Goal: Task Accomplishment & Management: Use online tool/utility

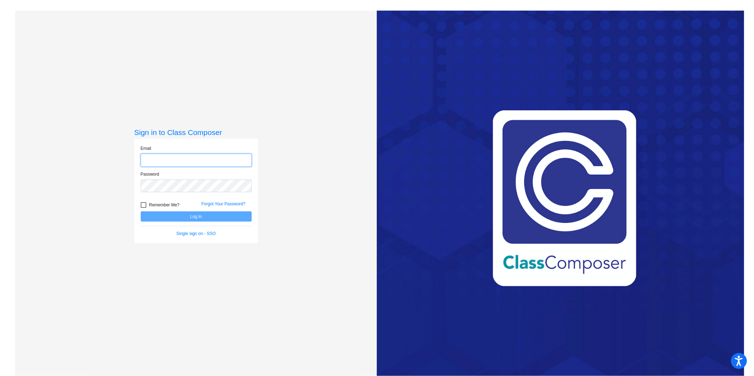
type input "[EMAIL_ADDRESS][PERSON_NAME][DOMAIN_NAME]"
click at [141, 205] on div at bounding box center [144, 205] width 6 height 6
click at [143, 208] on input "Remember Me?" at bounding box center [143, 208] width 0 height 0
checkbox input "true"
click at [178, 218] on button "Log In" at bounding box center [196, 216] width 111 height 10
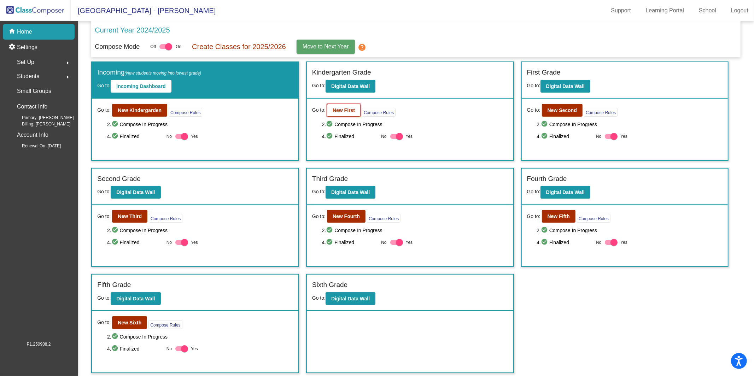
click at [332, 110] on b "New First" at bounding box center [343, 110] width 22 height 6
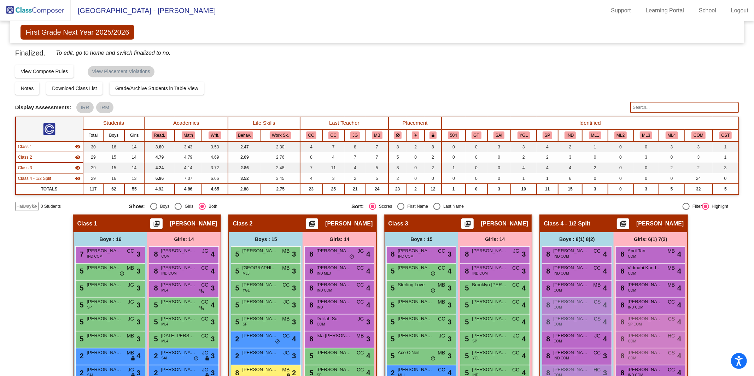
click at [640, 112] on input "text" at bounding box center [684, 107] width 108 height 11
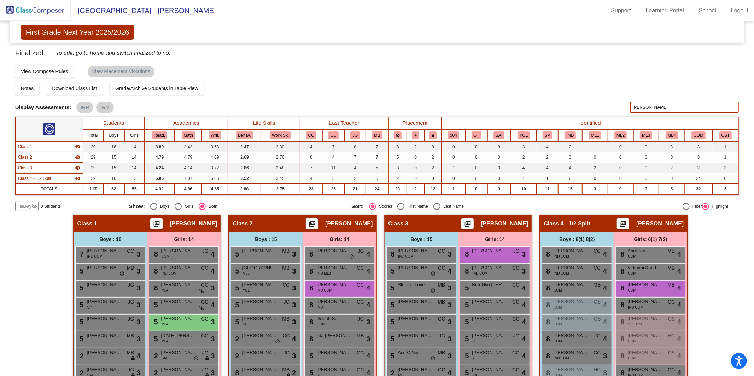
type input "[PERSON_NAME]"
click at [161, 322] on span "ML4" at bounding box center [164, 324] width 7 height 5
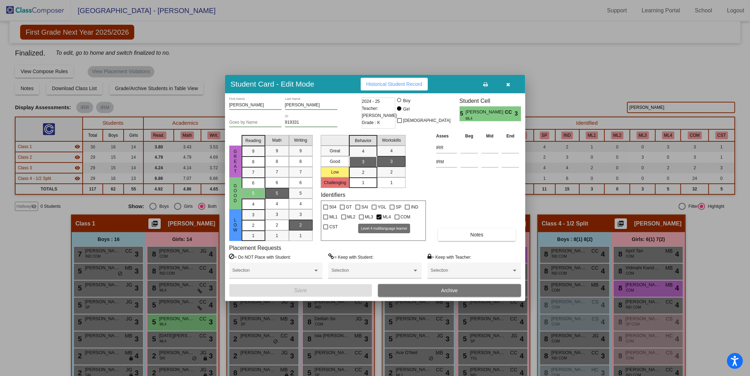
click at [379, 217] on div at bounding box center [379, 216] width 5 height 5
click at [379, 219] on input "ML4" at bounding box center [379, 219] width 0 height 0
checkbox input "false"
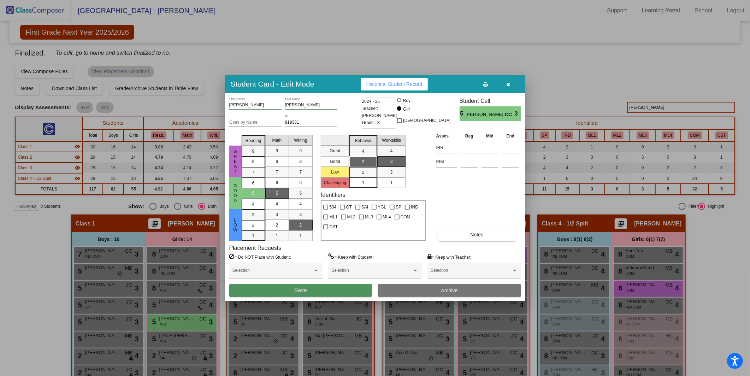
click at [323, 293] on button "Save" at bounding box center [300, 290] width 143 height 13
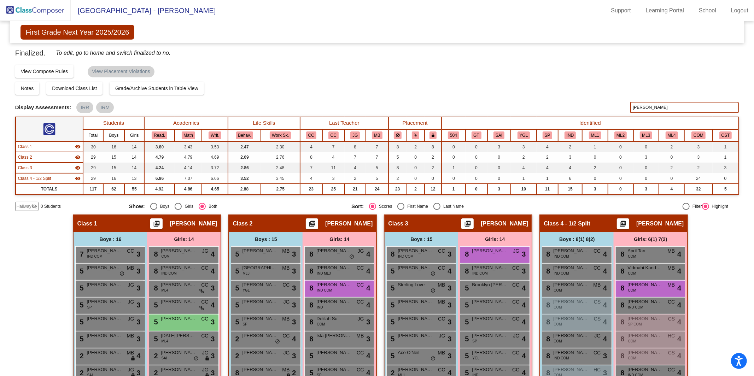
click at [646, 110] on input "[PERSON_NAME]" at bounding box center [684, 107] width 108 height 11
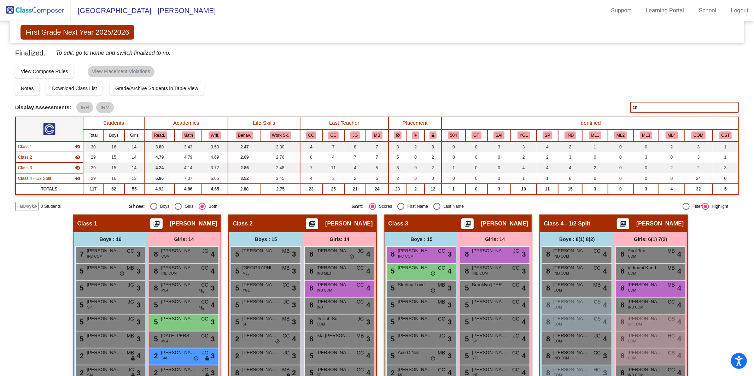
type input "c"
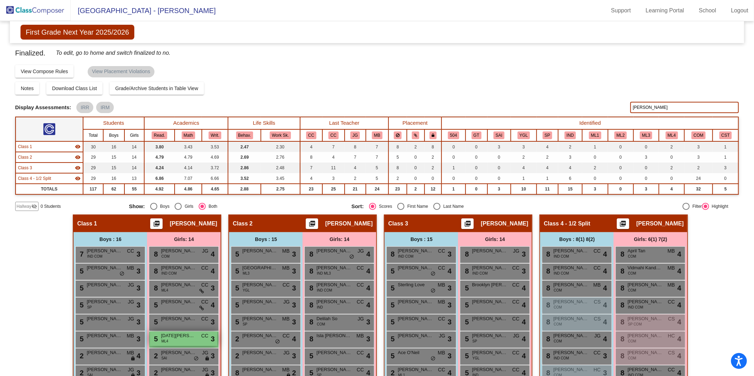
type input "[PERSON_NAME]"
click at [167, 342] on div "5 [DATE][PERSON_NAME] ML4 CC lock do_not_disturb_alt 3" at bounding box center [183, 338] width 67 height 14
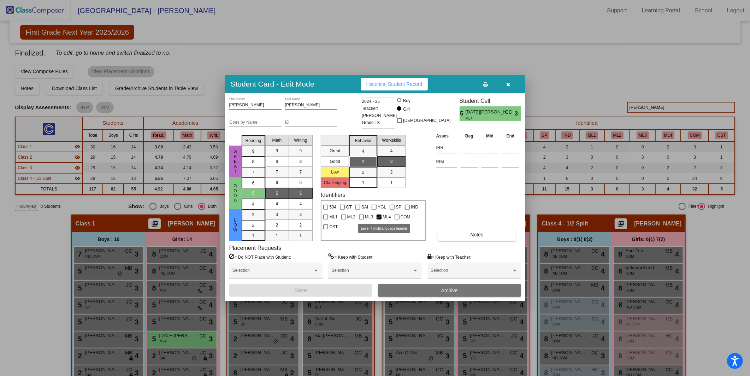
click at [383, 218] on span "ML4" at bounding box center [387, 217] width 8 height 8
click at [379, 219] on input "ML4" at bounding box center [379, 219] width 0 height 0
checkbox input "false"
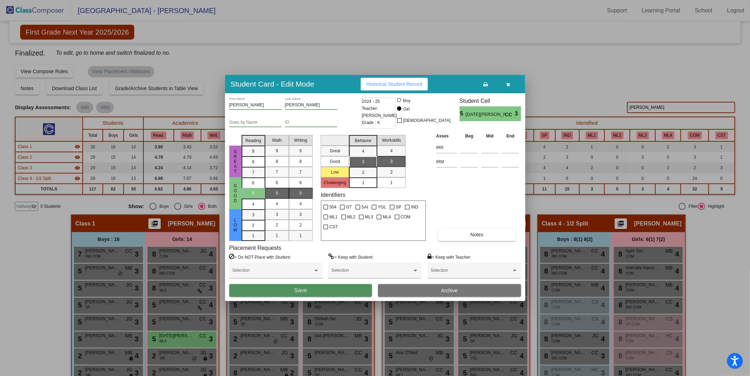
click at [331, 293] on button "Save" at bounding box center [300, 290] width 143 height 13
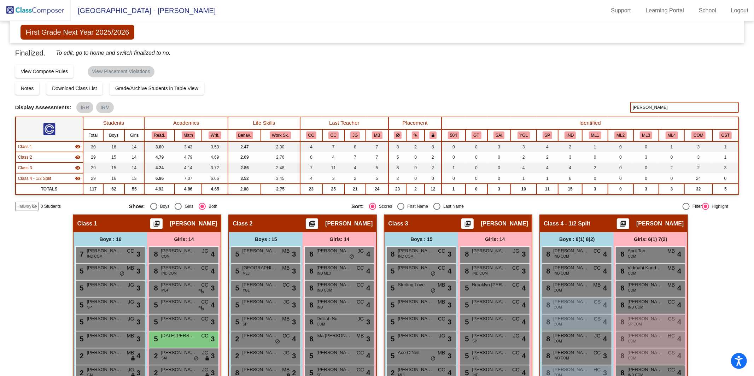
click at [671, 100] on div "Finalized. To edit, go to home and switch finalized to no. Display Scores for Y…" at bounding box center [377, 129] width 724 height 164
click at [671, 106] on input "[PERSON_NAME]" at bounding box center [684, 107] width 108 height 11
type input "[PERSON_NAME]"
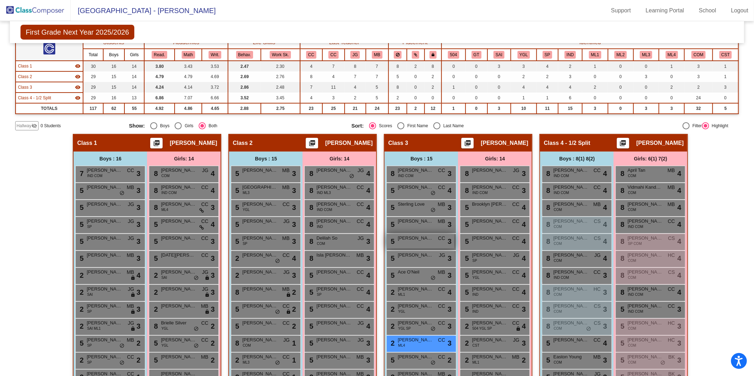
scroll to position [151, 0]
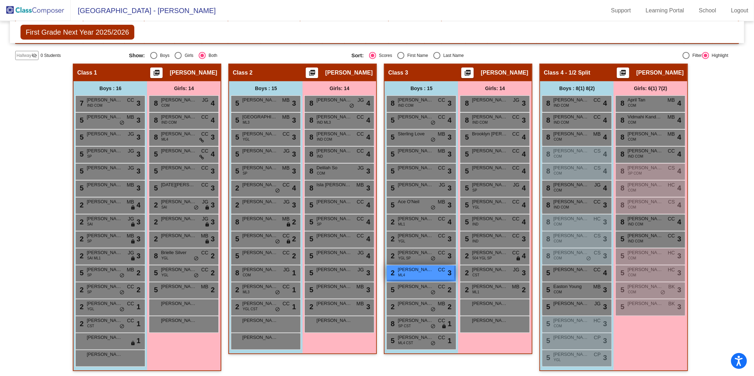
click at [431, 269] on div "2 [PERSON_NAME] ML4 CC lock do_not_disturb_alt 3" at bounding box center [420, 272] width 67 height 14
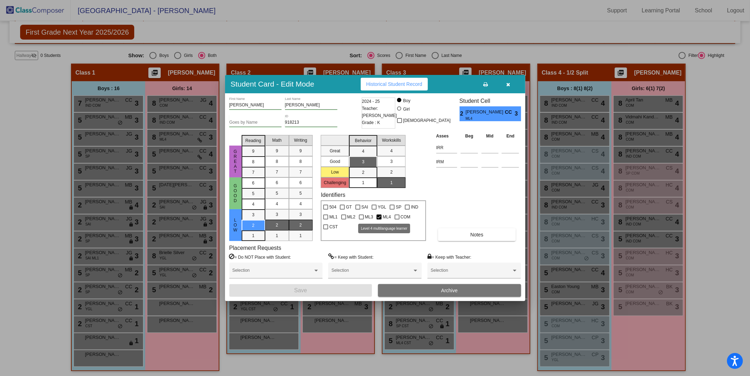
click at [382, 218] on label "ML4" at bounding box center [384, 217] width 14 height 8
click at [379, 219] on input "ML4" at bounding box center [379, 219] width 0 height 0
checkbox input "false"
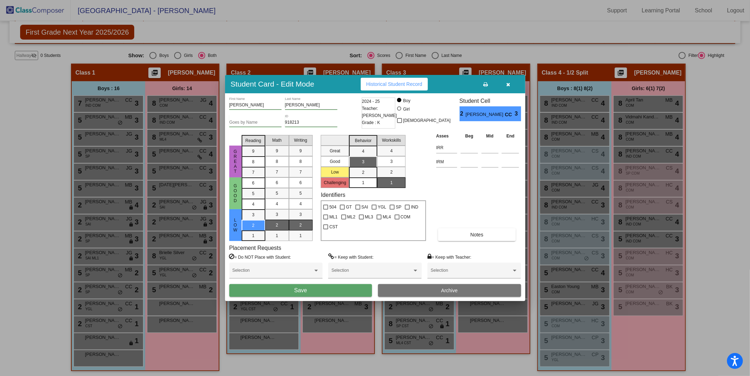
click at [321, 289] on button "Save" at bounding box center [300, 290] width 143 height 13
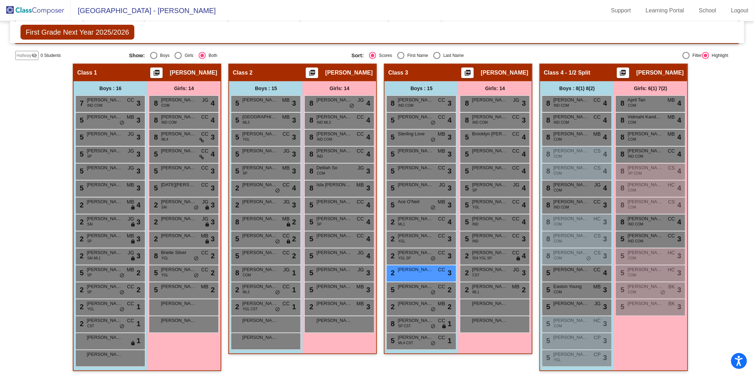
scroll to position [0, 0]
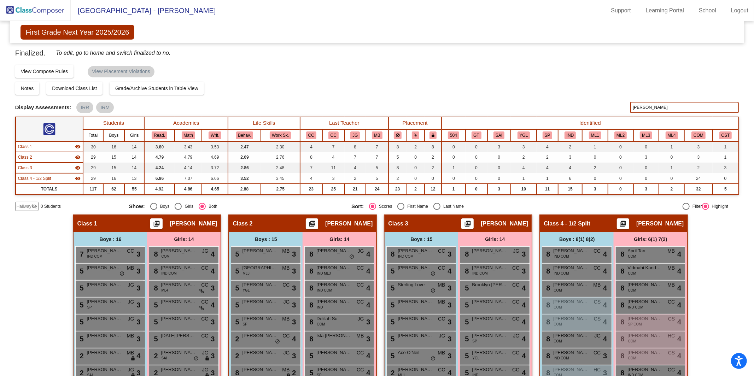
drag, startPoint x: 643, startPoint y: 108, endPoint x: 625, endPoint y: 109, distance: 18.4
click at [625, 109] on div "Display Scores for Years: [DATE] - [DATE] [DATE] - [DATE] Display Assessments: …" at bounding box center [377, 107] width 724 height 11
type input "[PERSON_NAME]"
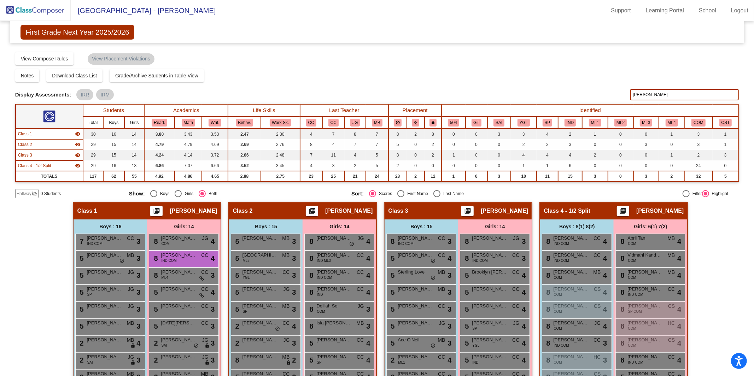
scroll to position [151, 0]
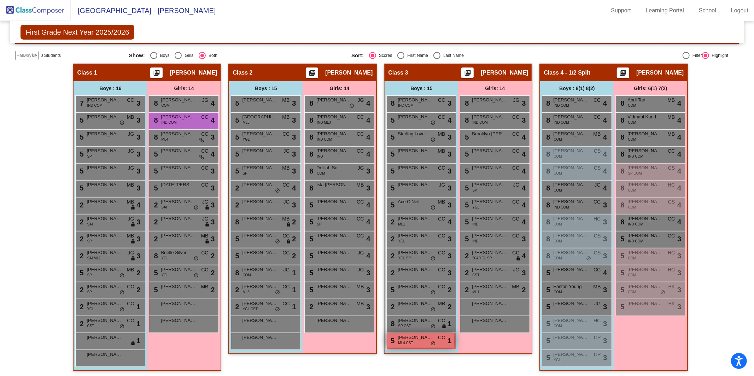
click at [418, 340] on div "5 [PERSON_NAME] ML4 CST CC lock do_not_disturb_alt 1" at bounding box center [420, 340] width 67 height 14
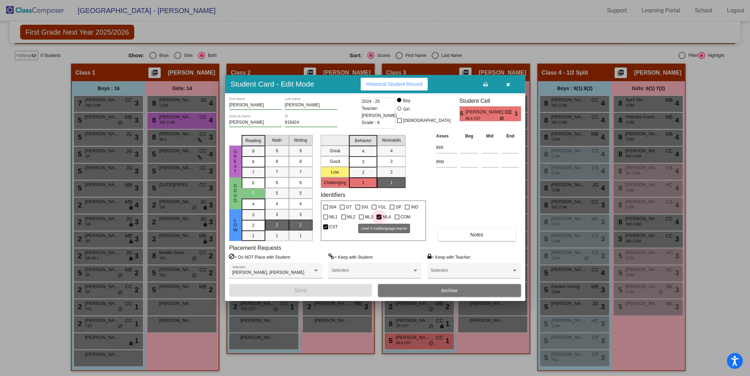
click at [387, 213] on span "ML4" at bounding box center [387, 217] width 8 height 8
click at [379, 219] on input "ML4" at bounding box center [379, 219] width 0 height 0
checkbox input "false"
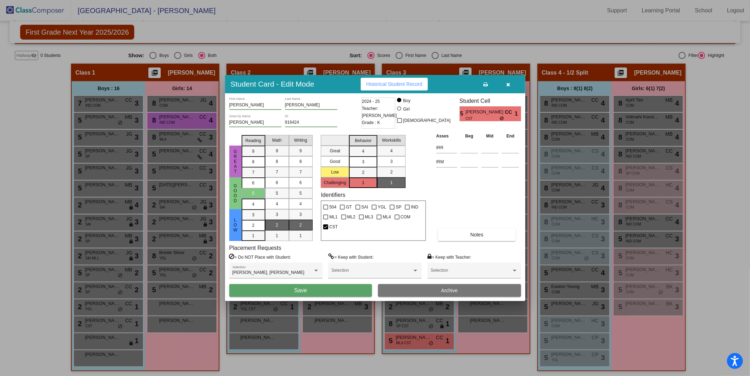
click at [328, 293] on button "Save" at bounding box center [300, 290] width 143 height 13
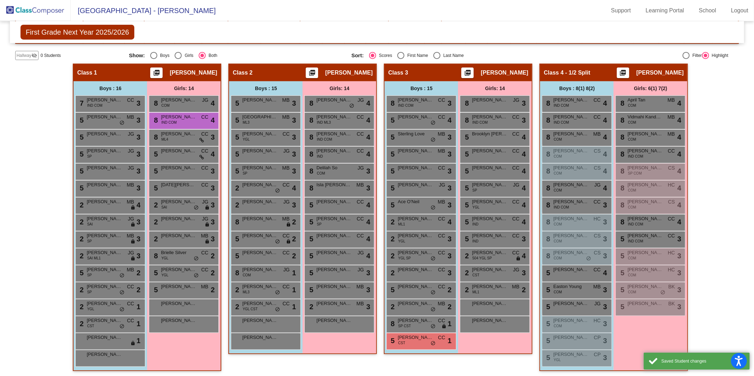
scroll to position [0, 0]
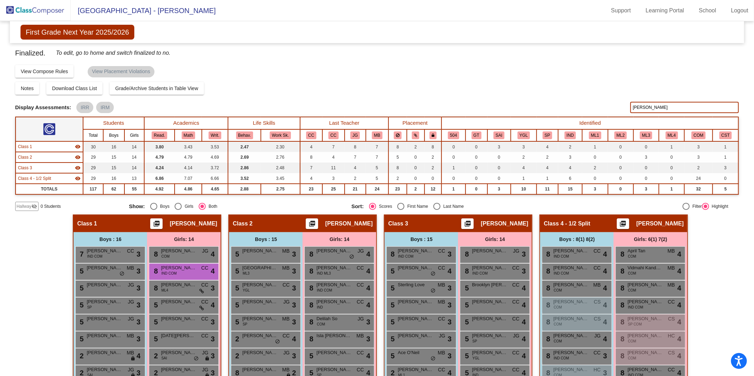
click at [51, 10] on img at bounding box center [35, 10] width 71 height 21
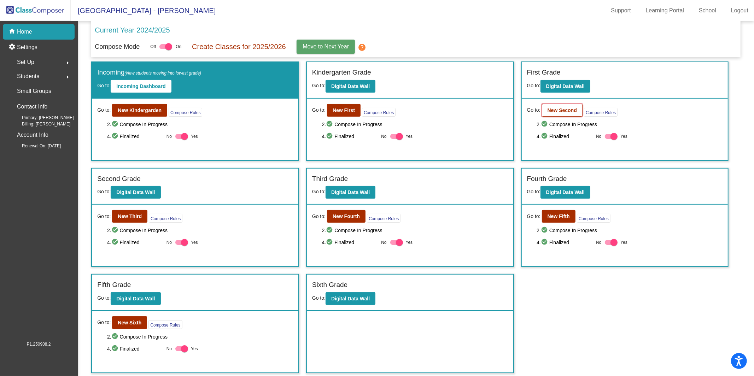
click at [555, 110] on b "New Second" at bounding box center [561, 110] width 29 height 6
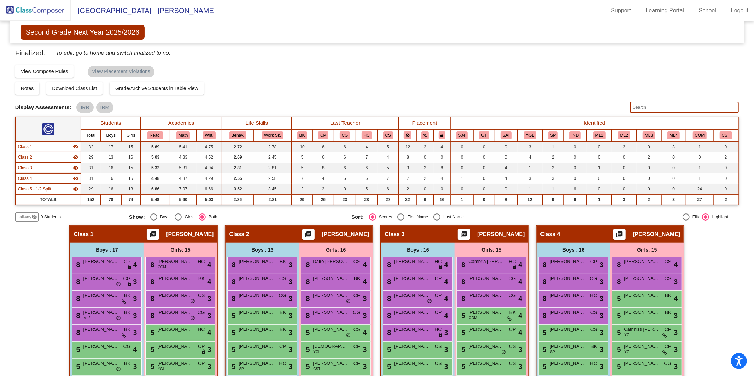
click at [664, 108] on input "text" at bounding box center [684, 107] width 108 height 11
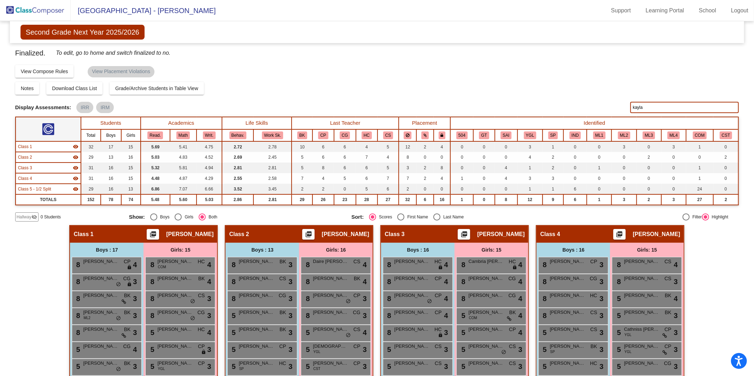
type input "kayla"
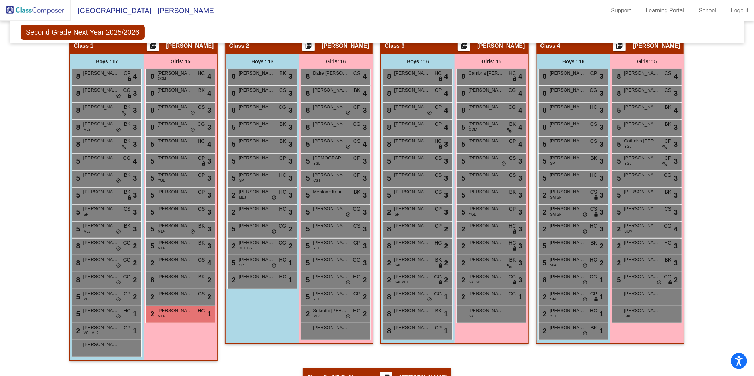
scroll to position [281, 0]
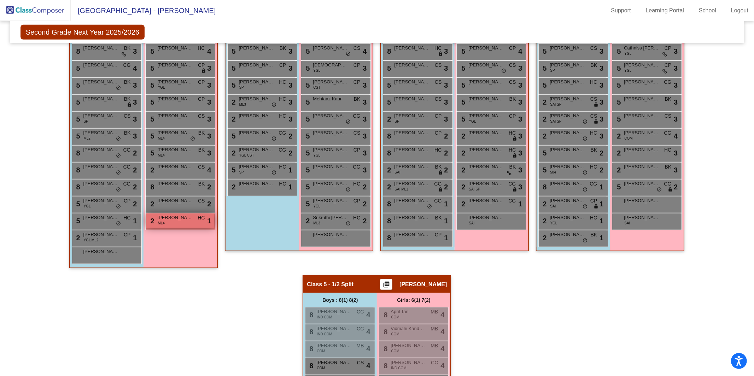
click at [167, 222] on div "2 [PERSON_NAME] ML4 HC lock do_not_disturb_alt 1" at bounding box center [179, 220] width 67 height 14
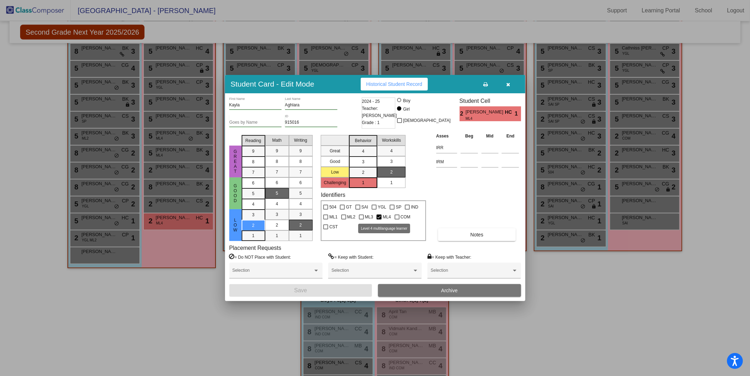
click at [382, 218] on label "ML4" at bounding box center [384, 217] width 14 height 8
click at [379, 219] on input "ML4" at bounding box center [379, 219] width 0 height 0
checkbox input "false"
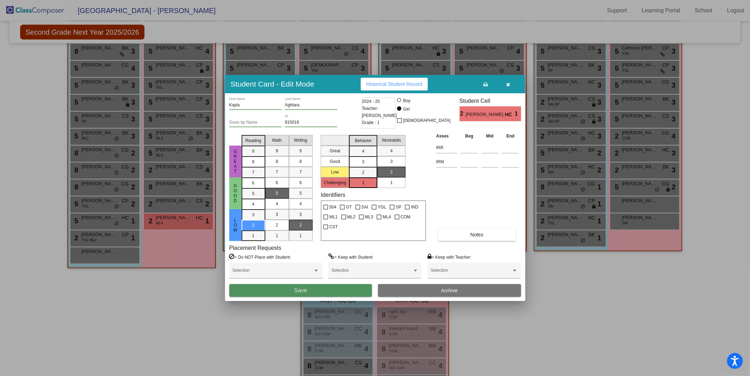
click at [307, 294] on button "Save" at bounding box center [300, 290] width 143 height 13
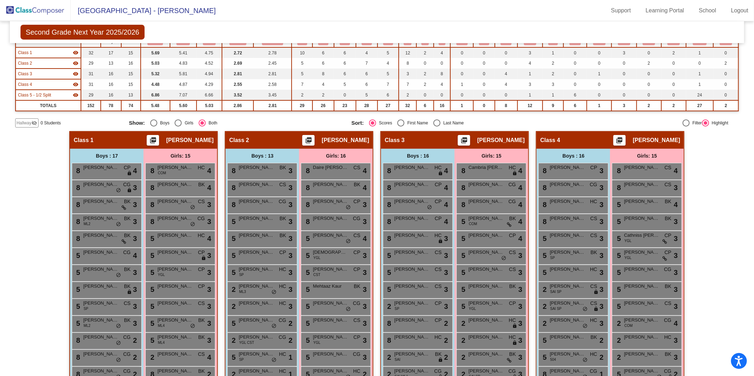
scroll to position [0, 0]
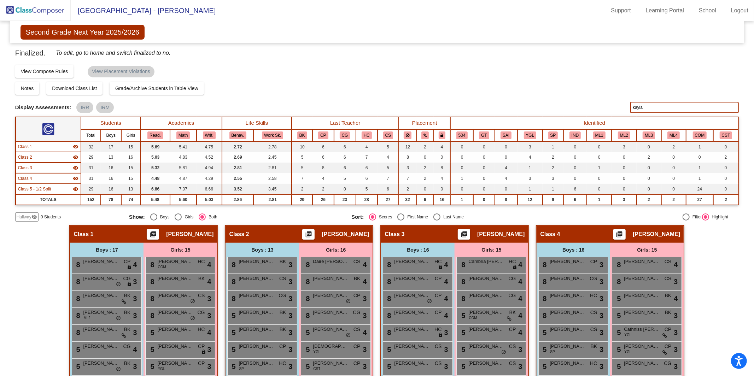
drag, startPoint x: 658, startPoint y: 107, endPoint x: 608, endPoint y: 106, distance: 49.5
click at [608, 106] on div "Display Scores for Years: [DATE] - [DATE] [DATE] - [DATE] Display Assessments: …" at bounding box center [377, 107] width 724 height 11
type input "[PERSON_NAME]"
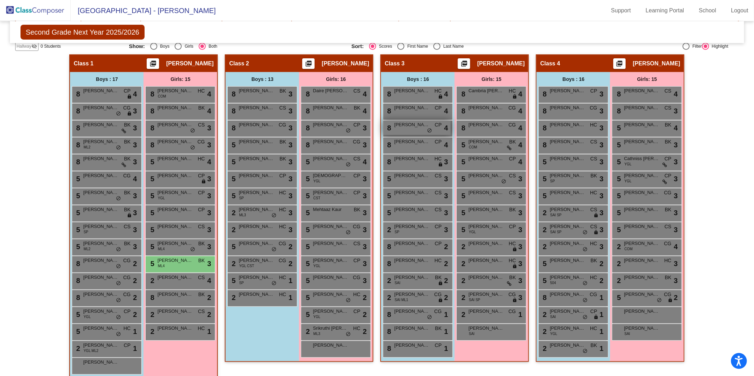
scroll to position [269, 0]
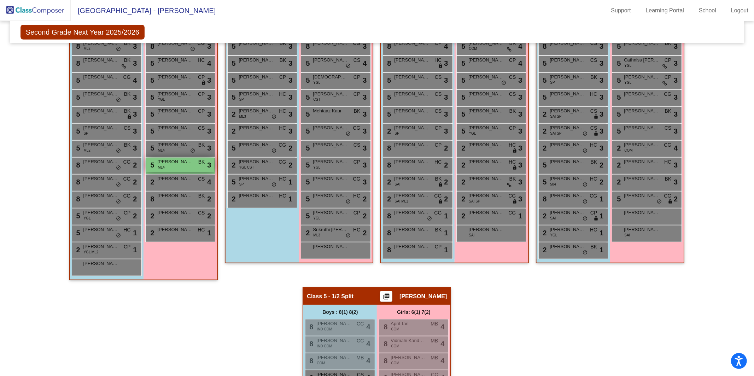
click at [172, 167] on div "5 [PERSON_NAME] ML4 BK lock do_not_disturb_alt 3" at bounding box center [179, 165] width 67 height 14
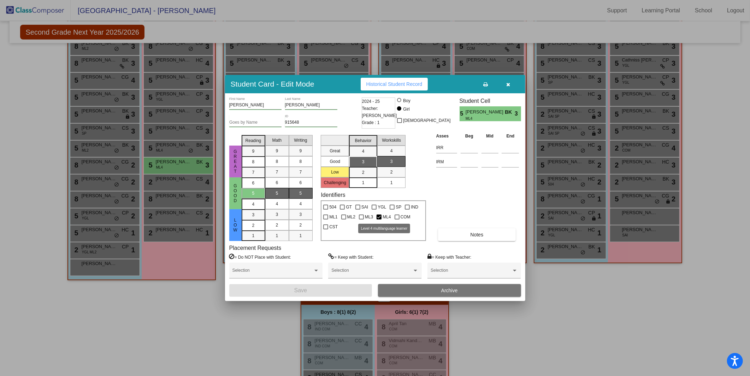
click at [384, 213] on span "ML4" at bounding box center [387, 217] width 8 height 8
click at [379, 219] on input "ML4" at bounding box center [379, 219] width 0 height 0
checkbox input "false"
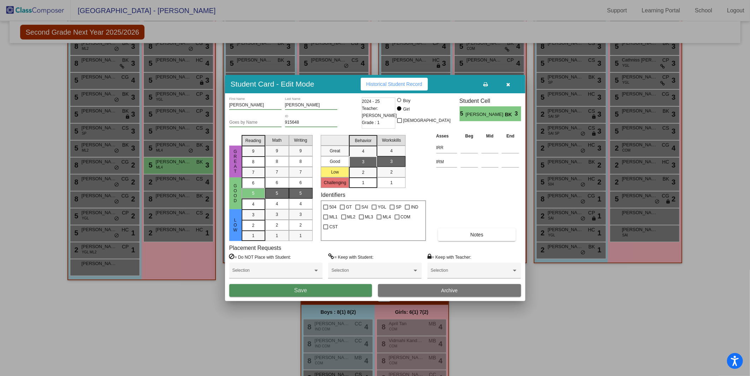
click at [323, 293] on button "Save" at bounding box center [300, 290] width 143 height 13
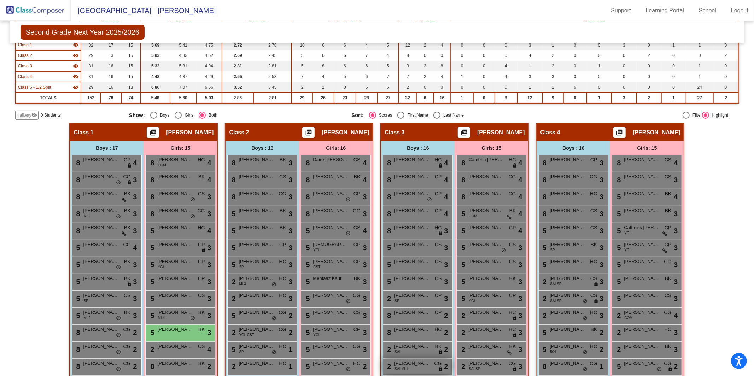
scroll to position [0, 0]
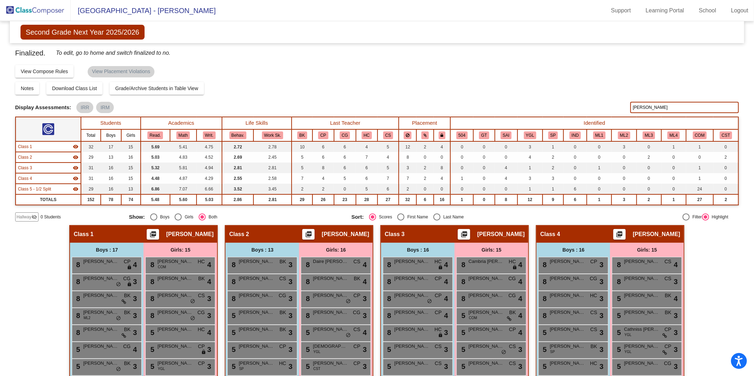
click at [654, 106] on input "[PERSON_NAME]" at bounding box center [684, 107] width 108 height 11
type input "l"
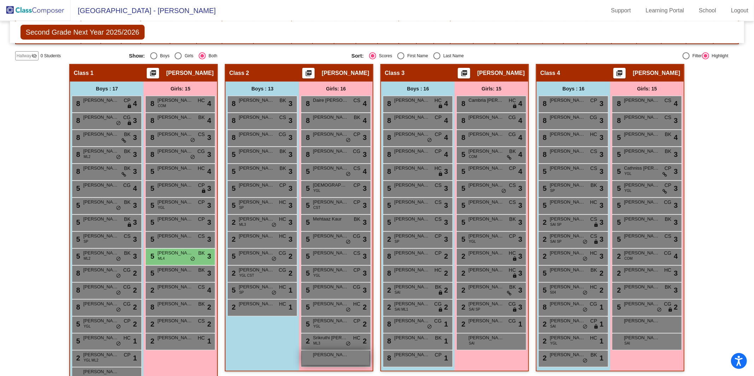
scroll to position [252, 0]
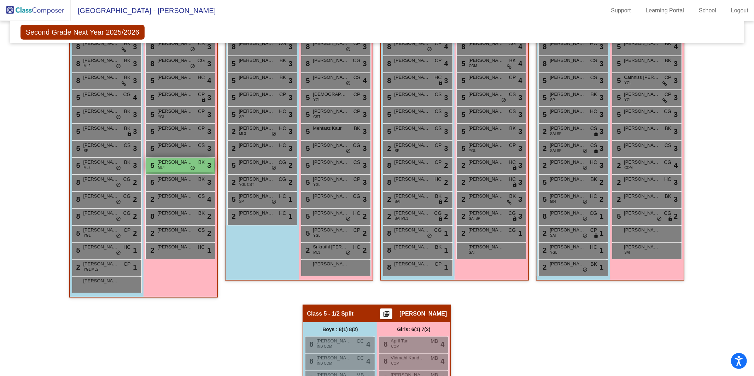
type input "[PERSON_NAME]"
click at [159, 165] on span "ML4" at bounding box center [161, 167] width 7 height 5
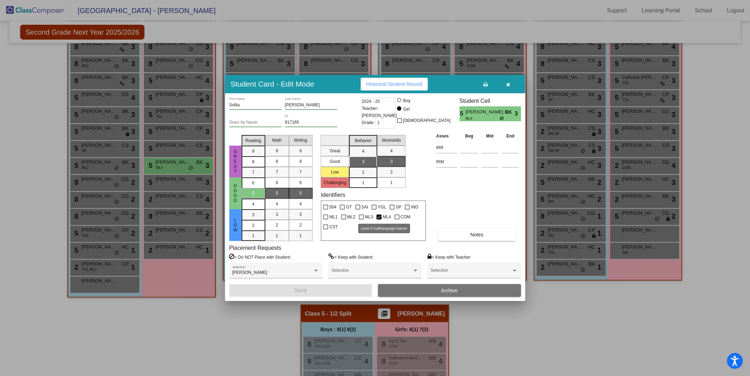
click at [390, 216] on span "ML4" at bounding box center [387, 217] width 8 height 8
click at [379, 219] on input "ML4" at bounding box center [379, 219] width 0 height 0
checkbox input "false"
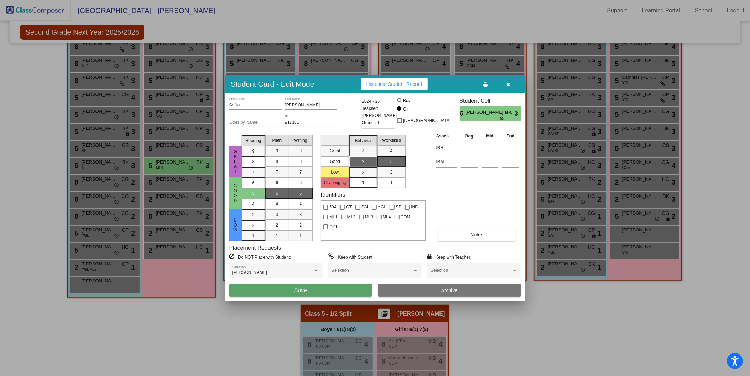
click at [300, 293] on span "Save" at bounding box center [300, 290] width 13 height 6
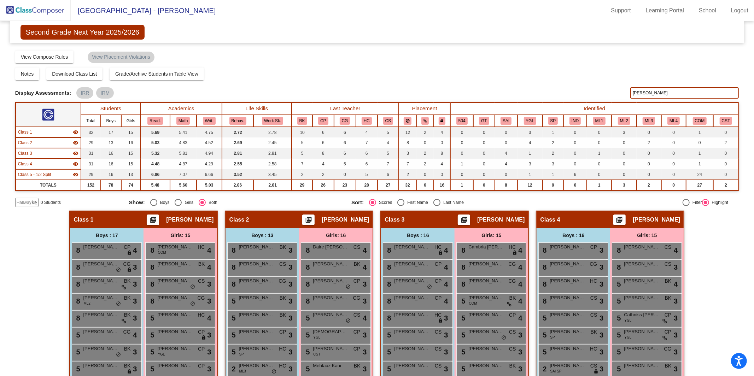
scroll to position [0, 0]
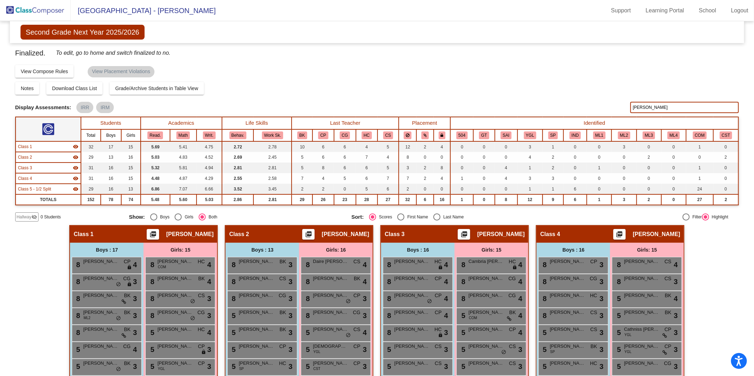
click at [654, 108] on input "[PERSON_NAME]" at bounding box center [684, 107] width 108 height 11
type input "k"
type input "[PERSON_NAME]"
drag, startPoint x: 655, startPoint y: 104, endPoint x: 610, endPoint y: 113, distance: 45.5
click at [610, 113] on div "Finalized. To edit, go to home and switch finalized to no. Display Scores for Y…" at bounding box center [377, 134] width 724 height 174
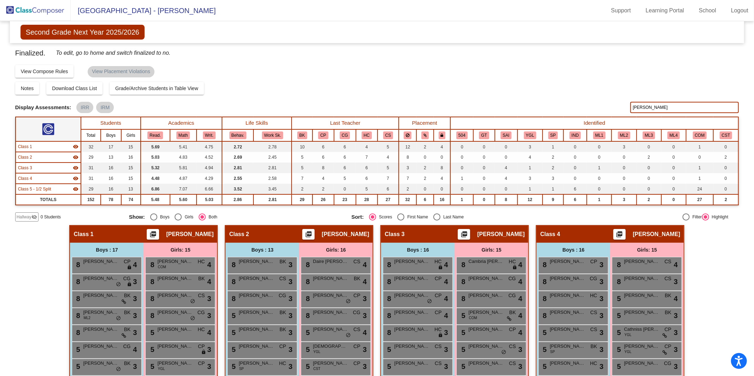
drag, startPoint x: 649, startPoint y: 110, endPoint x: 610, endPoint y: 108, distance: 39.3
click at [610, 108] on div "Display Scores for Years: [DATE] - [DATE] [DATE] - [DATE] Display Assessments: …" at bounding box center [377, 107] width 724 height 11
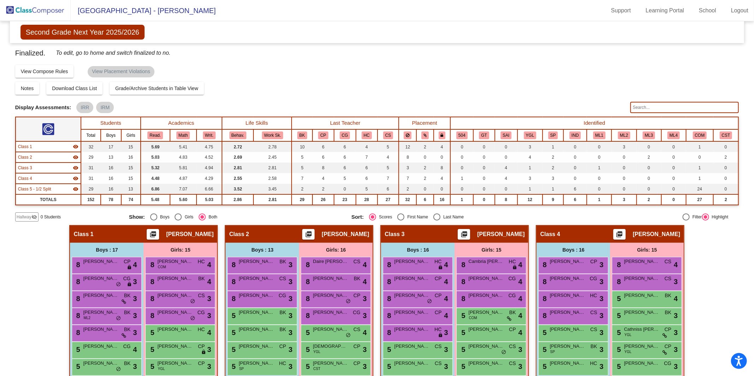
click at [53, 16] on img at bounding box center [35, 10] width 71 height 21
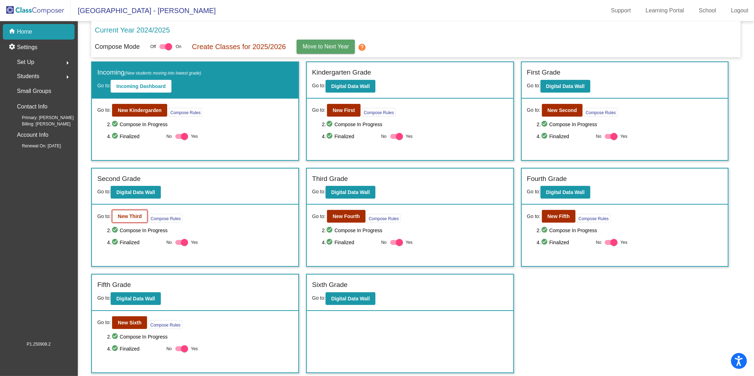
click at [132, 220] on button "New Third" at bounding box center [129, 216] width 35 height 13
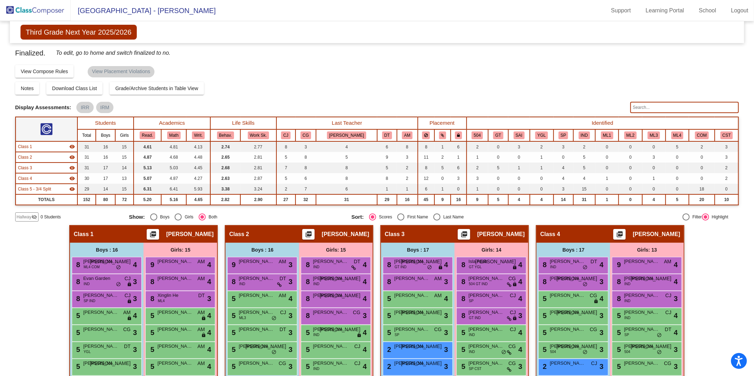
click at [690, 111] on input "text" at bounding box center [684, 107] width 108 height 11
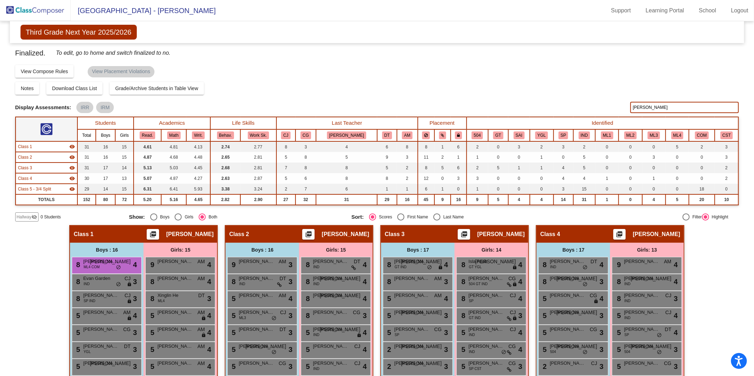
type input "[PERSON_NAME]"
click at [91, 259] on span "[PERSON_NAME]" at bounding box center [100, 261] width 35 height 7
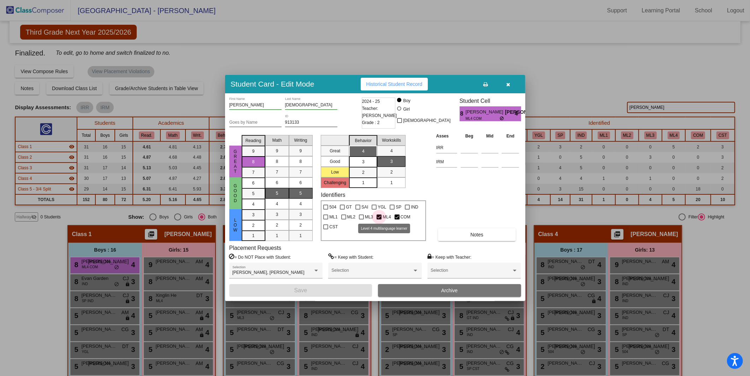
click at [382, 216] on label "ML4" at bounding box center [384, 217] width 14 height 8
click at [379, 219] on input "ML4" at bounding box center [379, 219] width 0 height 0
checkbox input "false"
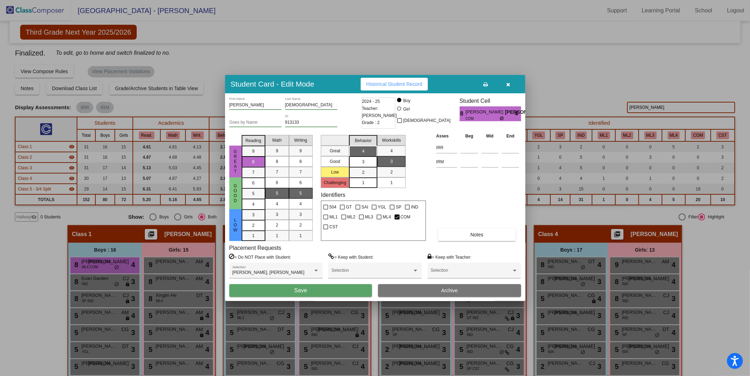
click at [324, 290] on button "Save" at bounding box center [300, 290] width 143 height 13
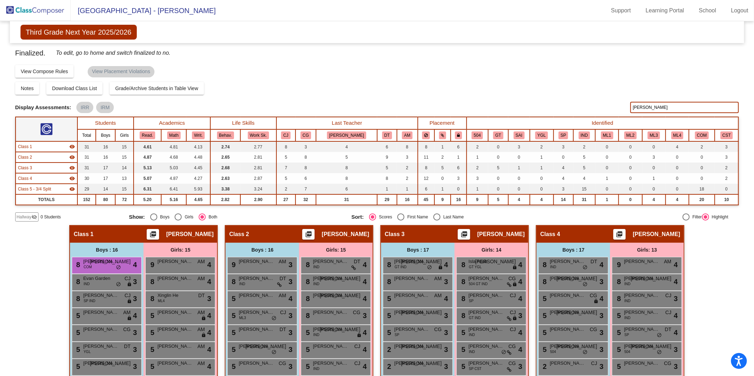
drag, startPoint x: 661, startPoint y: 107, endPoint x: 619, endPoint y: 107, distance: 41.7
click at [619, 107] on div "Display Scores for Years: [DATE] - [DATE] [DATE] - [DATE] Display Assessments: …" at bounding box center [377, 107] width 724 height 11
type input "xing"
click at [178, 301] on div "8 Xinglin He ML4 DT lock do_not_disturb_alt 3" at bounding box center [179, 298] width 67 height 14
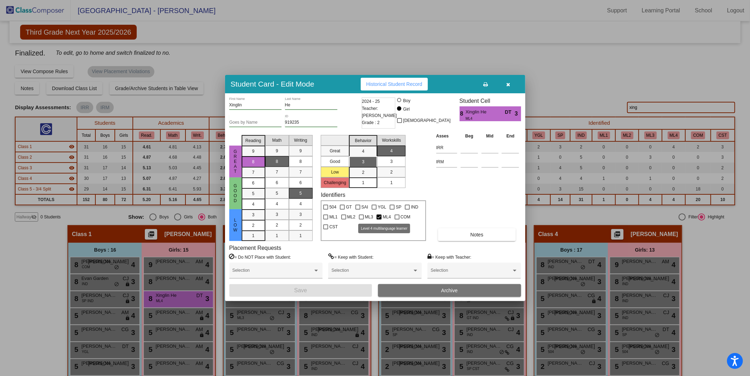
drag, startPoint x: 386, startPoint y: 217, endPoint x: 382, endPoint y: 219, distance: 4.6
click at [386, 217] on span "ML4" at bounding box center [387, 217] width 8 height 8
click at [379, 219] on input "ML4" at bounding box center [379, 219] width 0 height 0
checkbox input "false"
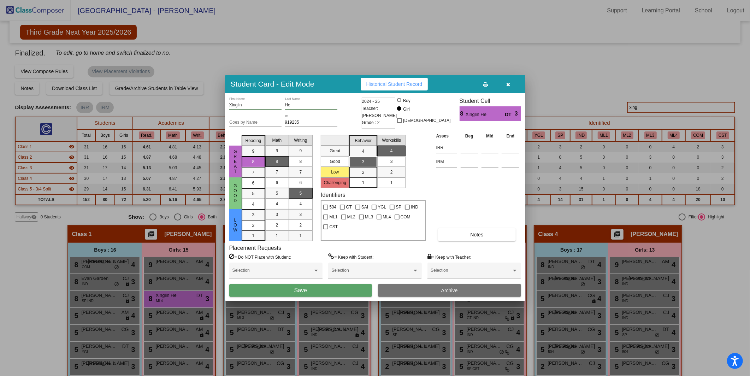
click at [323, 285] on button "Save" at bounding box center [300, 290] width 143 height 13
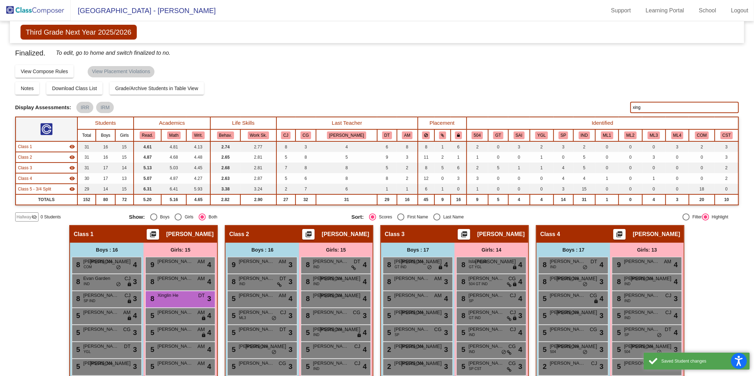
drag, startPoint x: 644, startPoint y: 109, endPoint x: 619, endPoint y: 106, distance: 25.2
click at [619, 106] on div "Display Scores for Years: [DATE] - [DATE] [DATE] - [DATE] Display Assessments: …" at bounding box center [377, 107] width 724 height 11
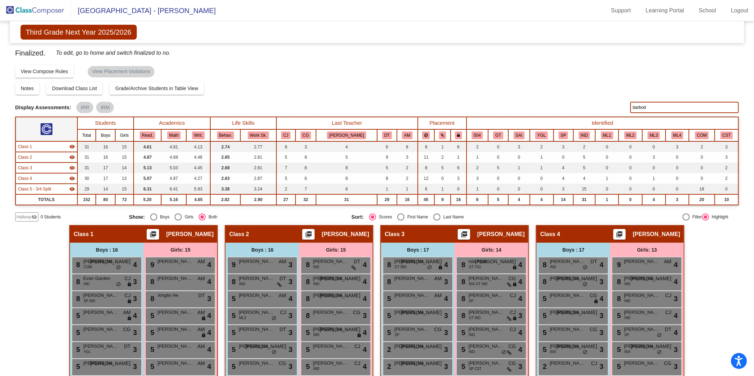
type input "barbod"
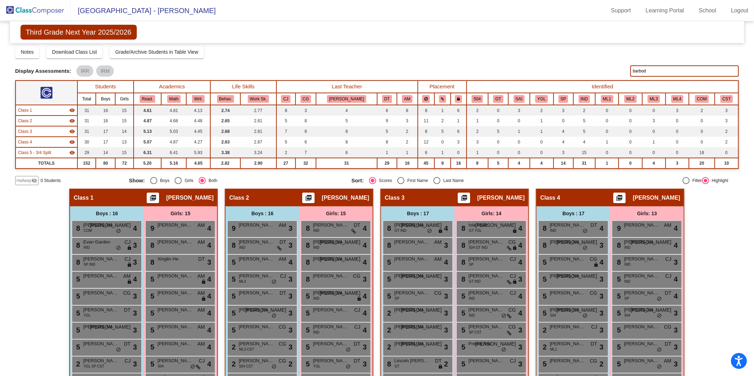
scroll to position [247, 0]
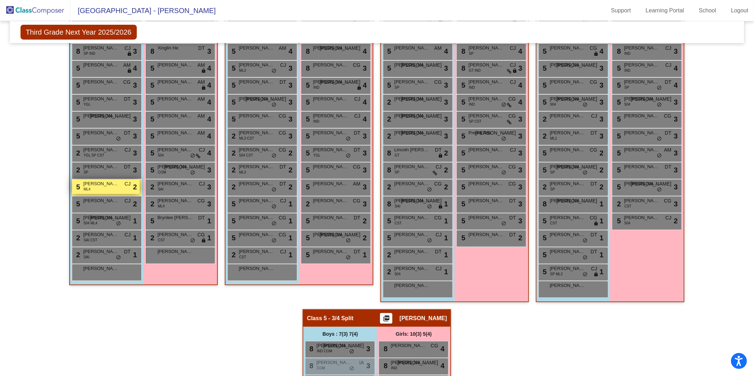
click at [87, 187] on span "ML4" at bounding box center [86, 189] width 7 height 5
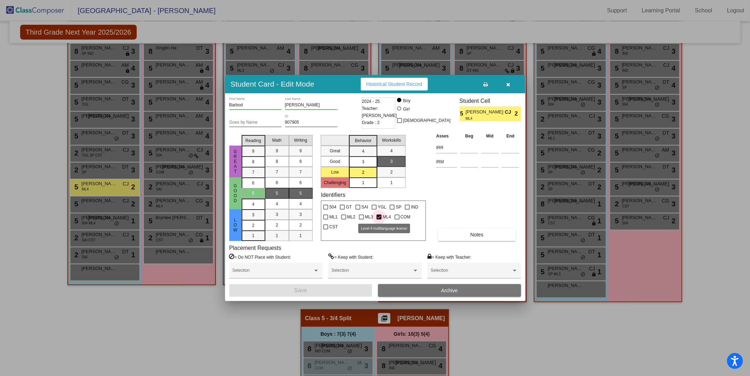
click at [384, 214] on span "ML4" at bounding box center [387, 217] width 8 height 8
click at [379, 219] on input "ML4" at bounding box center [379, 219] width 0 height 0
checkbox input "false"
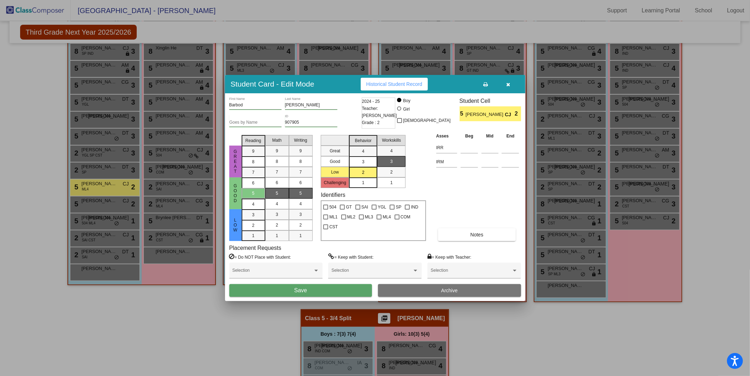
click at [326, 285] on button "Save" at bounding box center [300, 290] width 143 height 13
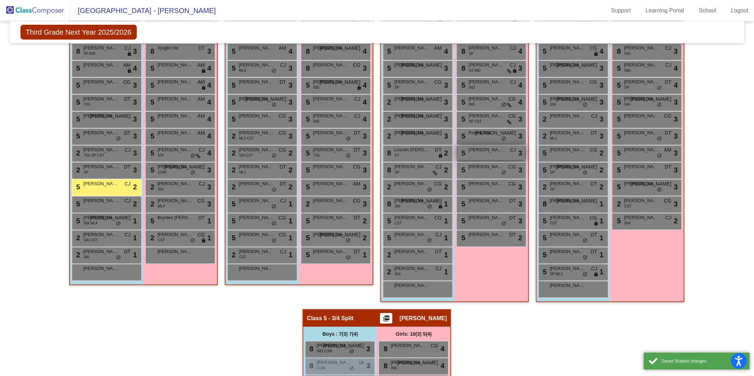
scroll to position [0, 0]
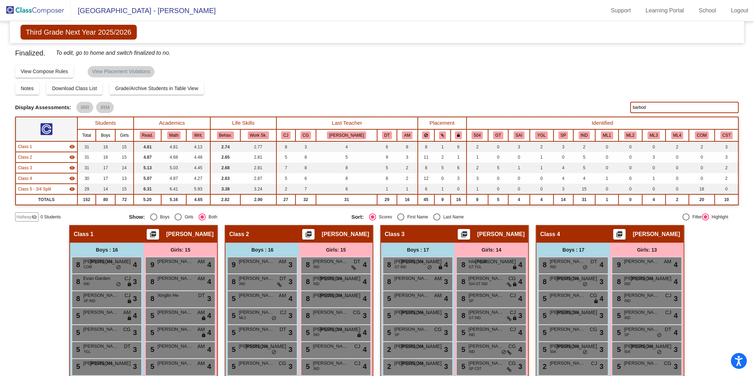
drag, startPoint x: 652, startPoint y: 108, endPoint x: 601, endPoint y: 111, distance: 50.3
click at [598, 109] on div "Display Scores for Years: [DATE] - [DATE] [DATE] - [DATE] Display Assessments: …" at bounding box center [377, 107] width 724 height 11
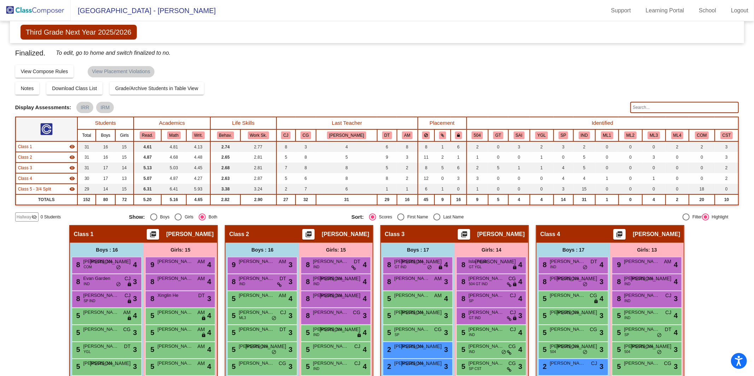
type input "c"
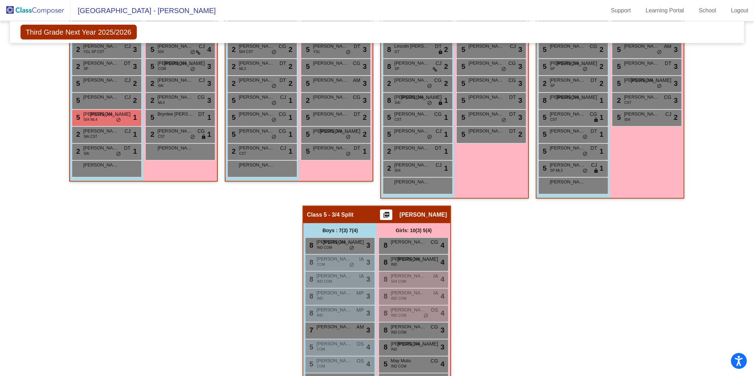
scroll to position [354, 0]
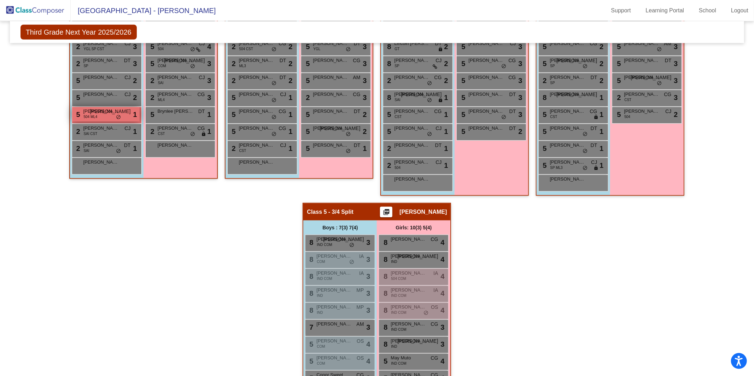
type input "nico"
click at [103, 116] on div "5 [PERSON_NAME] 504 ML4 JA lock do_not_disturb_alt 1" at bounding box center [105, 114] width 67 height 14
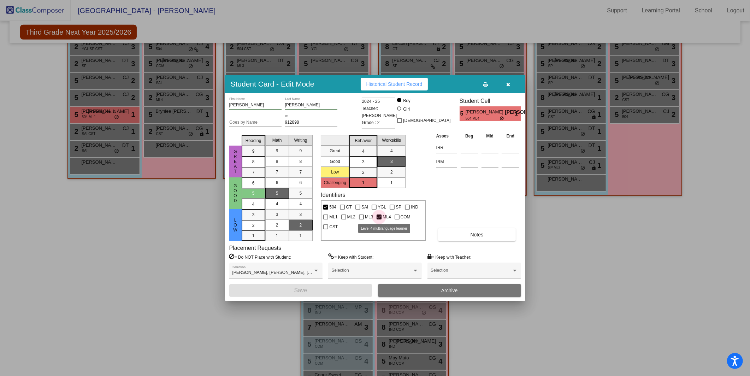
click at [386, 215] on span "ML4" at bounding box center [387, 217] width 8 height 8
click at [379, 219] on input "ML4" at bounding box center [379, 219] width 0 height 0
checkbox input "false"
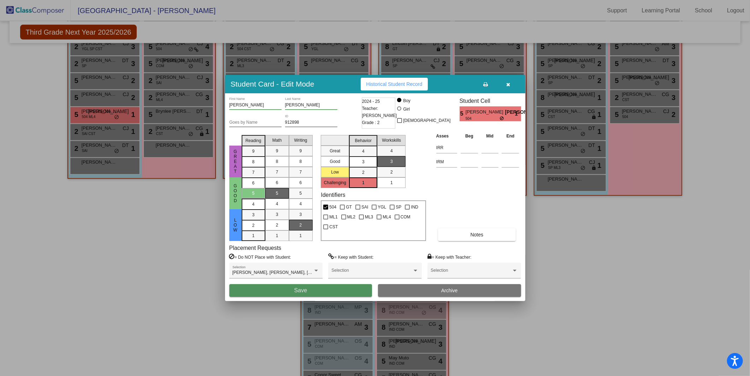
click at [309, 291] on button "Save" at bounding box center [300, 290] width 143 height 13
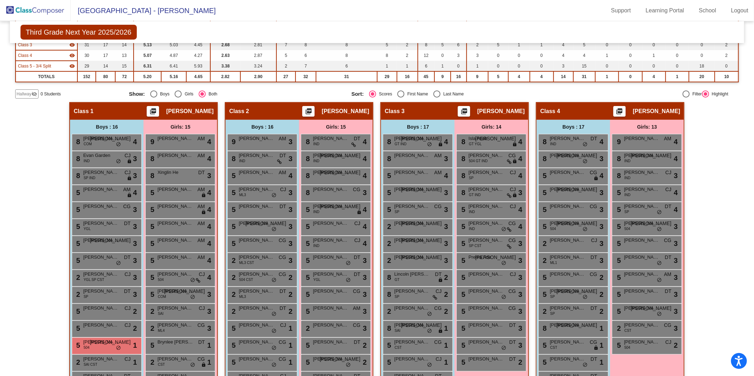
scroll to position [0, 0]
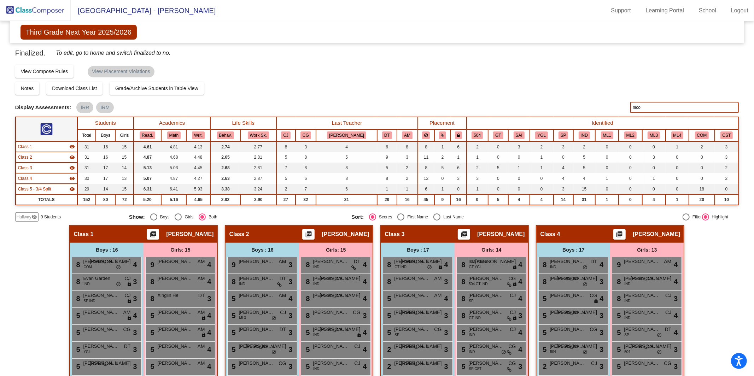
drag, startPoint x: 656, startPoint y: 105, endPoint x: 614, endPoint y: 111, distance: 41.8
click at [614, 111] on div "Display Scores for Years: [DATE] - [DATE] [DATE] - [DATE] Display Assessments: …" at bounding box center [377, 107] width 724 height 11
drag, startPoint x: 672, startPoint y: 103, endPoint x: 638, endPoint y: 111, distance: 35.3
click at [638, 111] on input "nico" at bounding box center [684, 107] width 108 height 11
type input "a"
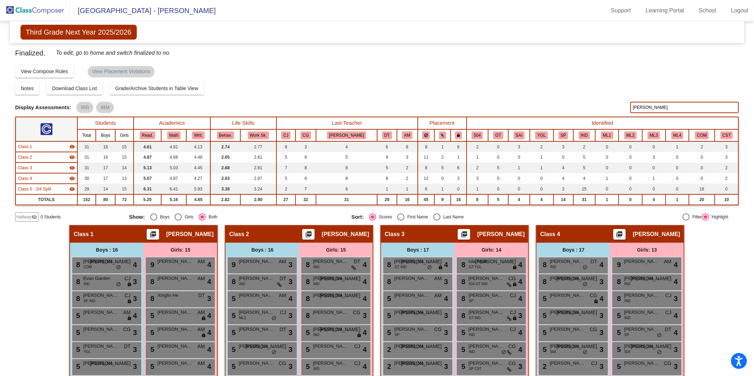
type input "[PERSON_NAME]"
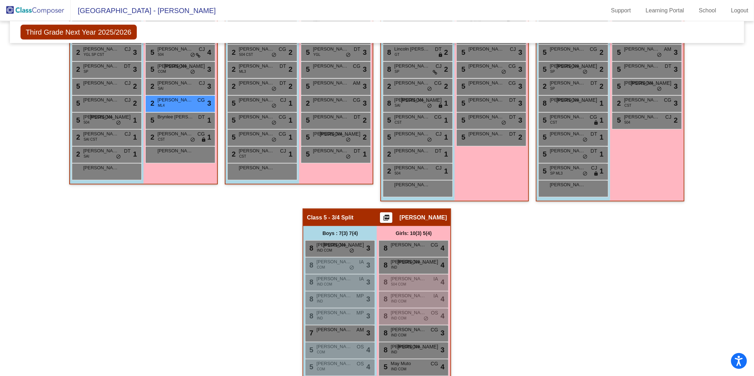
scroll to position [355, 0]
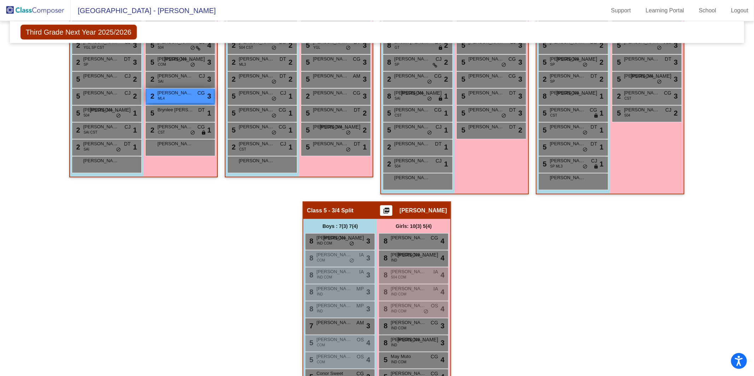
click at [184, 94] on span "[PERSON_NAME]" at bounding box center [174, 92] width 35 height 7
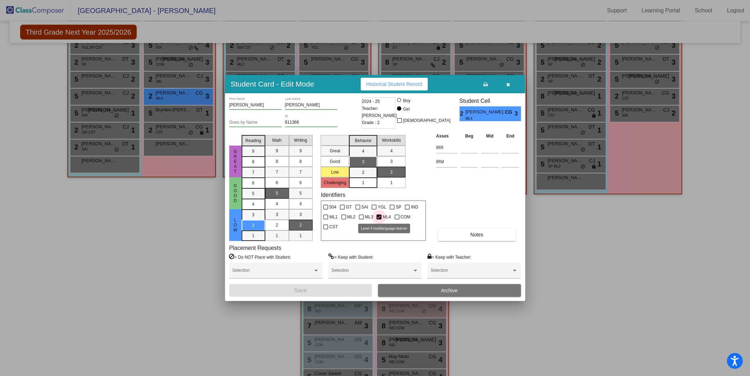
click at [384, 215] on span "ML4" at bounding box center [387, 217] width 8 height 8
click at [379, 219] on input "ML4" at bounding box center [379, 219] width 0 height 0
checkbox input "false"
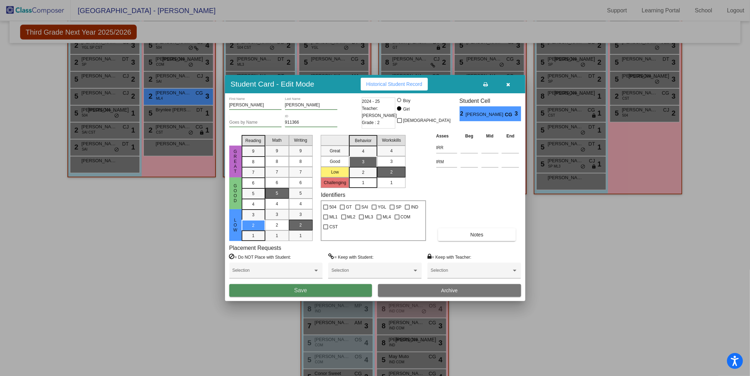
click at [297, 294] on button "Save" at bounding box center [300, 290] width 143 height 13
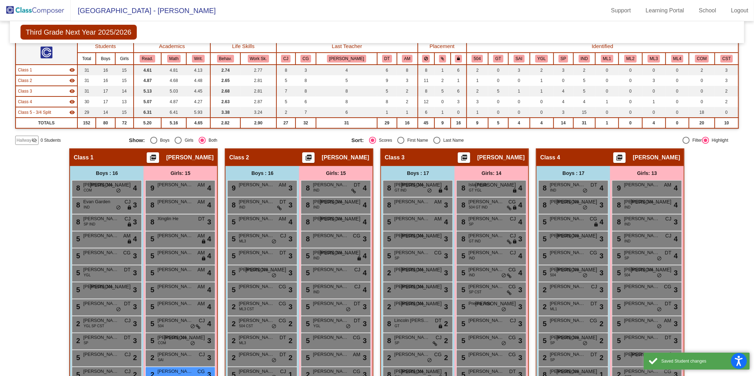
scroll to position [0, 0]
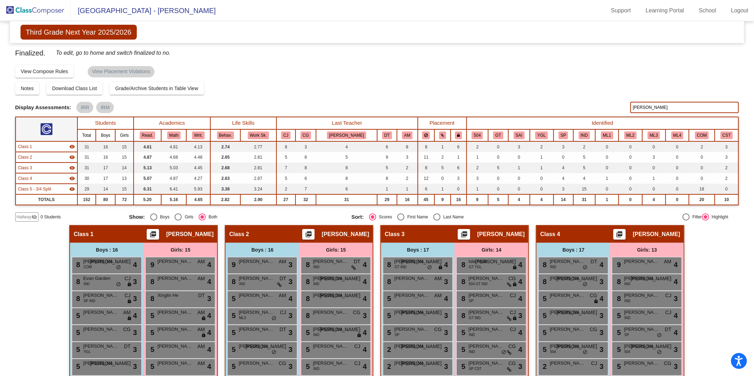
drag, startPoint x: 670, startPoint y: 107, endPoint x: 611, endPoint y: 110, distance: 58.7
click at [611, 110] on div "Display Scores for Years: [DATE] - [DATE] [DATE] - [DATE] Display Assessments: …" at bounding box center [377, 107] width 724 height 11
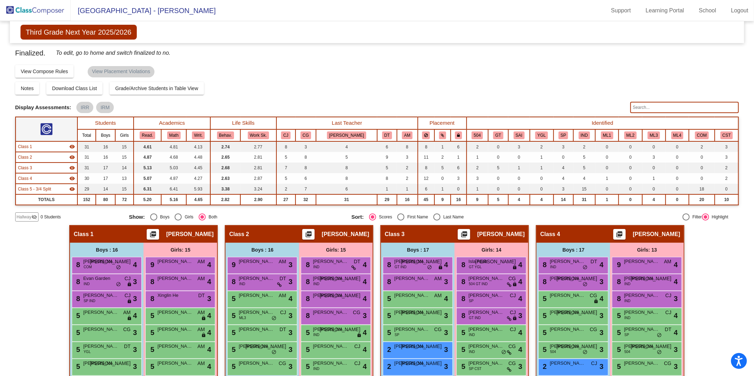
click at [49, 11] on img at bounding box center [35, 10] width 71 height 21
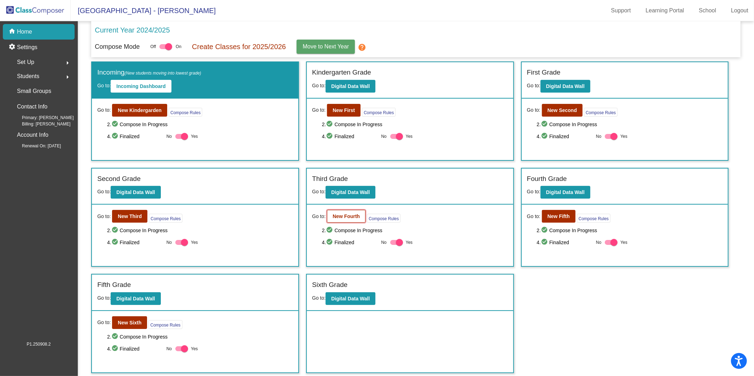
click at [341, 215] on b "New Fourth" at bounding box center [345, 216] width 27 height 6
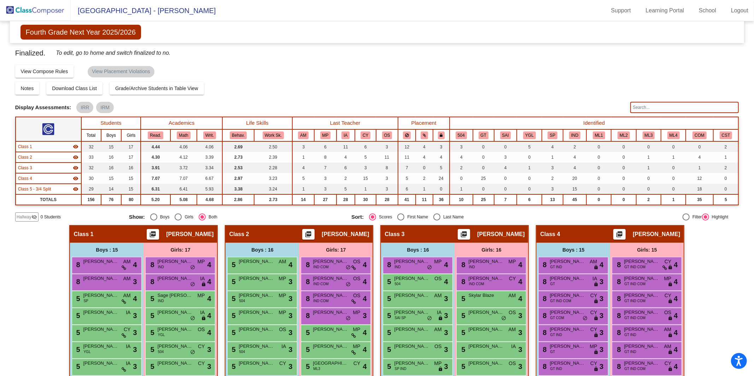
click at [643, 104] on input "text" at bounding box center [684, 107] width 108 height 11
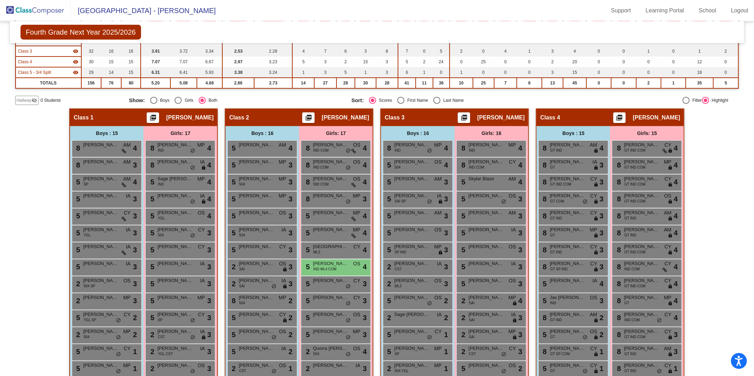
scroll to position [252, 0]
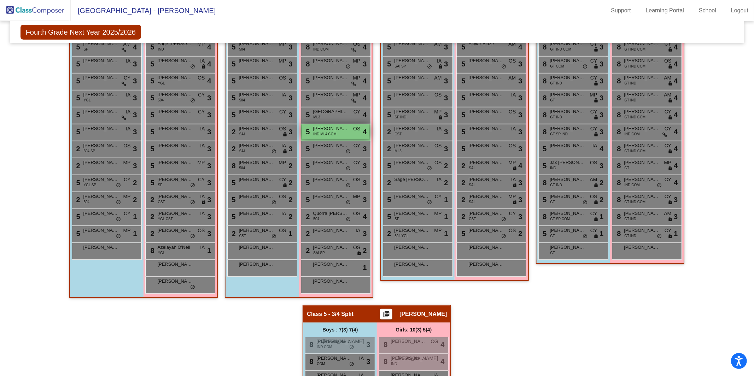
type input "elen"
click at [326, 136] on div "5 [PERSON_NAME] IND ML4 COM OS lock do_not_disturb_alt 4" at bounding box center [335, 131] width 67 height 14
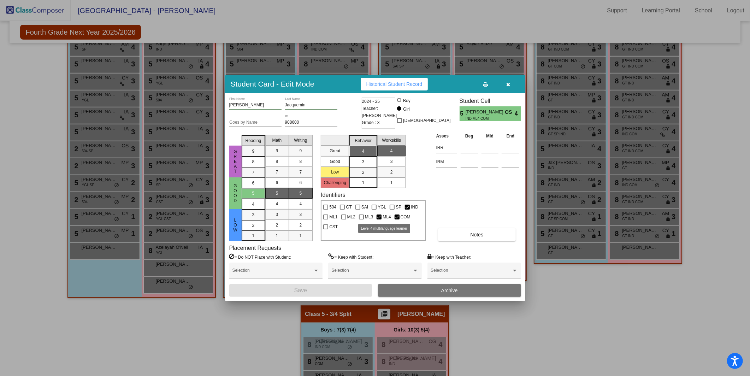
click at [379, 217] on div at bounding box center [379, 216] width 5 height 5
click at [379, 219] on input "ML4" at bounding box center [379, 219] width 0 height 0
checkbox input "false"
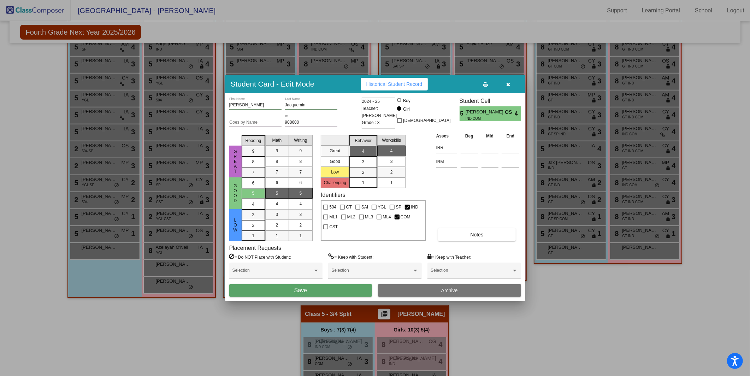
click at [321, 289] on button "Save" at bounding box center [300, 290] width 143 height 13
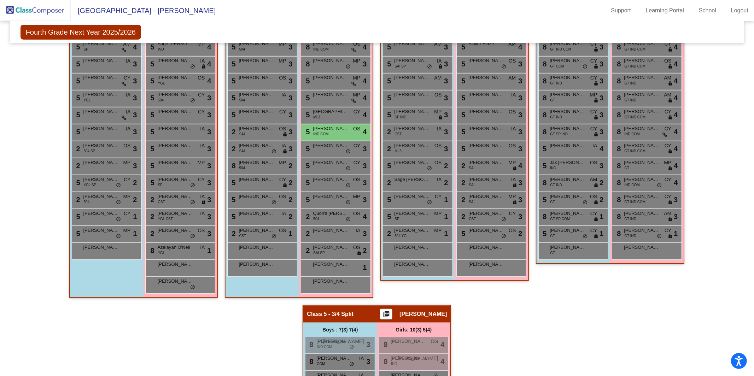
scroll to position [20, 0]
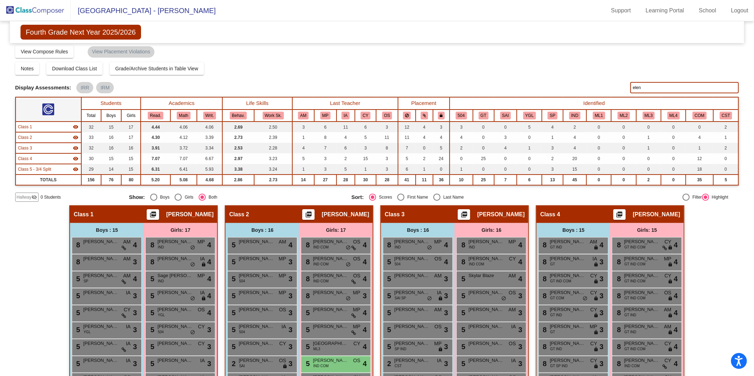
click at [49, 11] on img at bounding box center [35, 10] width 71 height 21
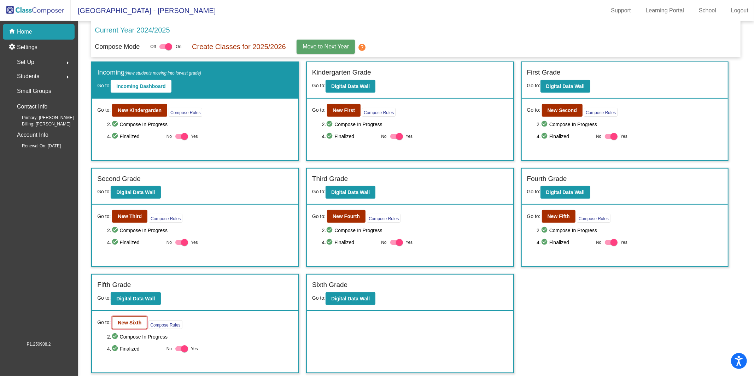
click at [120, 323] on b "New Sixth" at bounding box center [130, 323] width 24 height 6
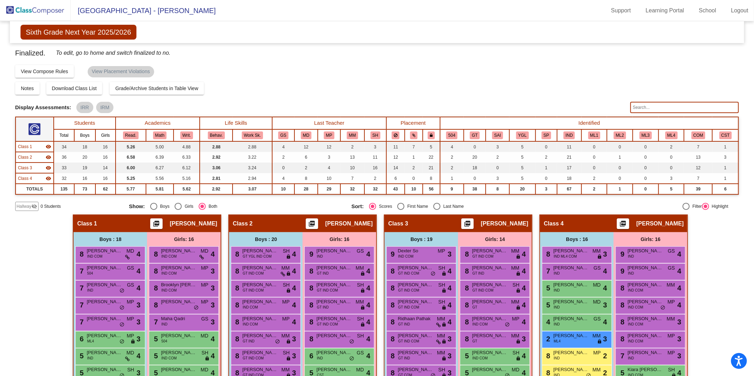
click at [650, 105] on input "text" at bounding box center [684, 107] width 108 height 11
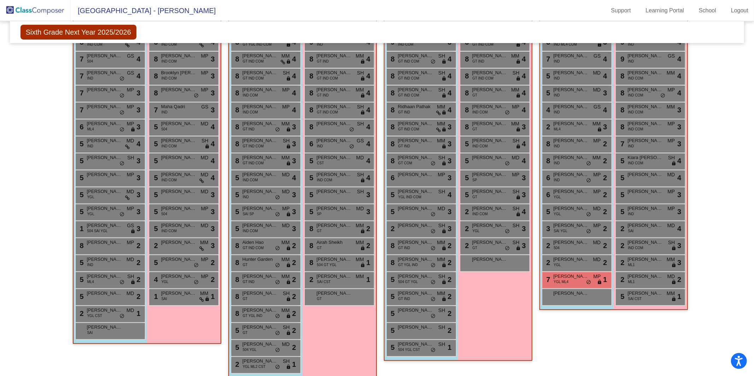
scroll to position [219, 0]
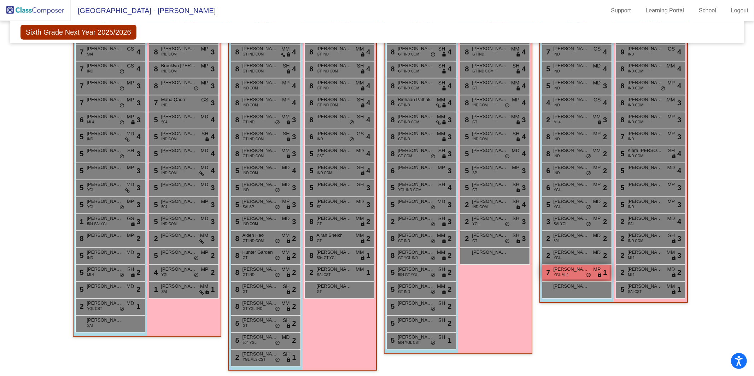
type input "[PERSON_NAME]"
click at [563, 274] on span "YGL ML4" at bounding box center [560, 274] width 15 height 5
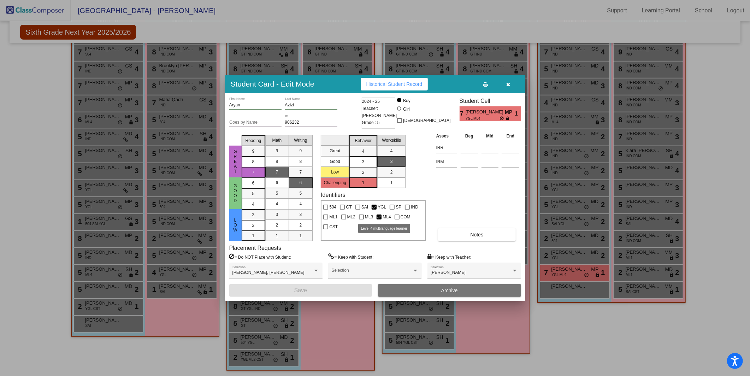
click at [383, 214] on span "ML4" at bounding box center [387, 217] width 8 height 8
click at [379, 219] on input "ML4" at bounding box center [379, 219] width 0 height 0
checkbox input "false"
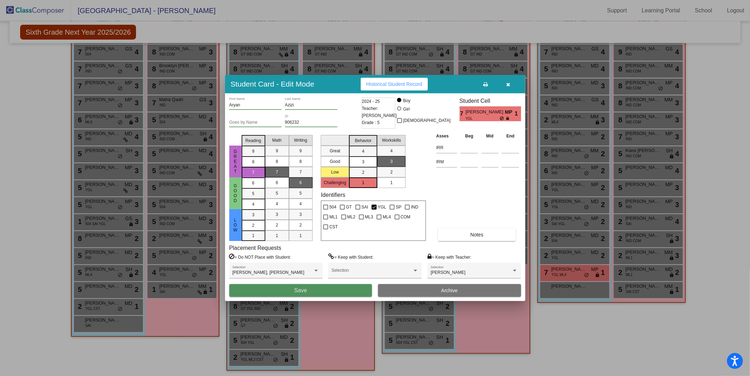
click at [322, 293] on button "Save" at bounding box center [300, 290] width 143 height 13
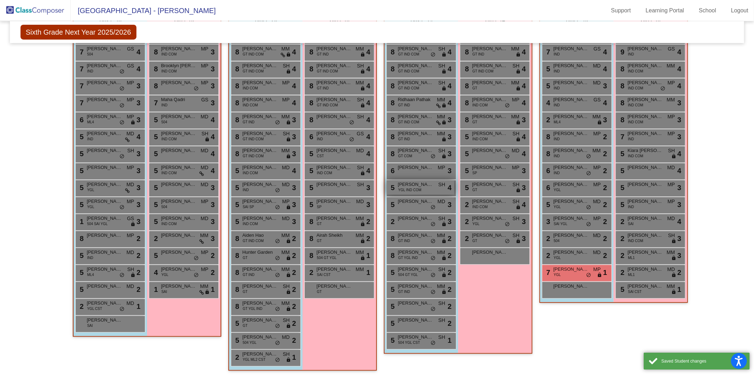
scroll to position [0, 0]
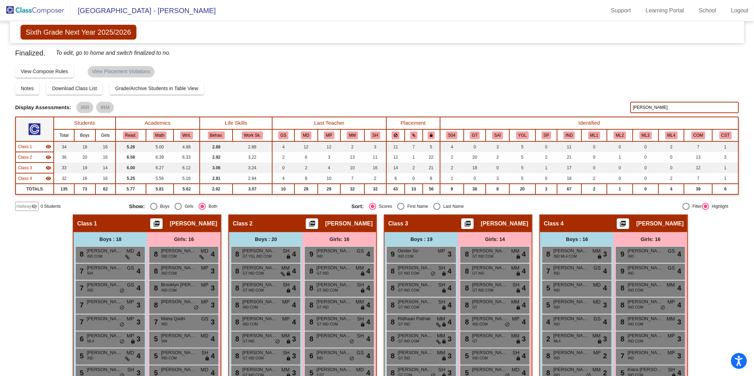
drag, startPoint x: 676, startPoint y: 109, endPoint x: 619, endPoint y: 107, distance: 57.6
click at [619, 107] on div "Display Scores for Years: [DATE] - [DATE] [DATE] - [DATE] Display Assessments: …" at bounding box center [377, 107] width 724 height 11
type input "[PERSON_NAME]"
click at [570, 257] on span "IND ML4 COM" at bounding box center [564, 256] width 23 height 5
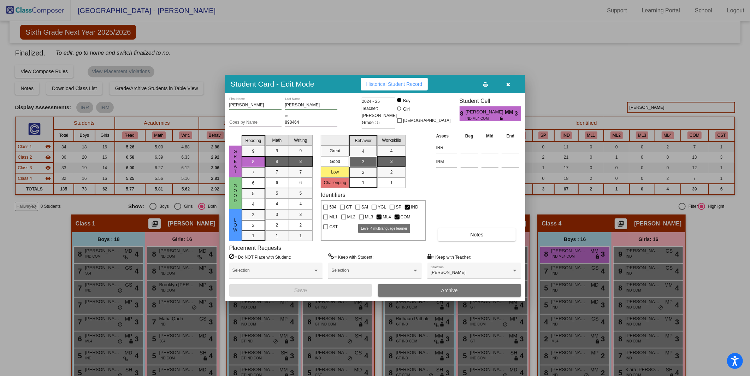
click at [386, 217] on span "ML4" at bounding box center [387, 217] width 8 height 8
click at [379, 219] on input "ML4" at bounding box center [379, 219] width 0 height 0
checkbox input "false"
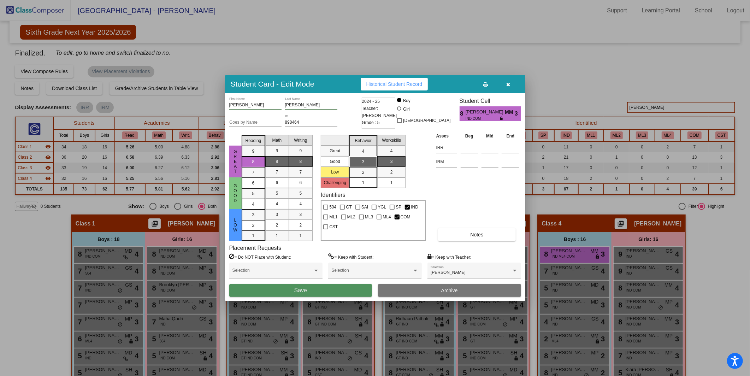
click at [347, 293] on button "Save" at bounding box center [300, 290] width 143 height 13
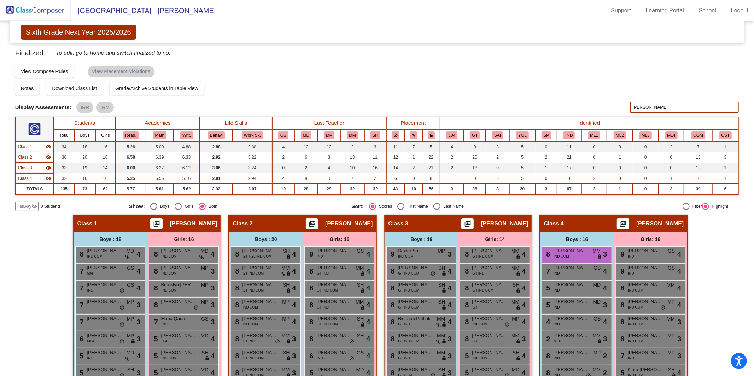
drag, startPoint x: 702, startPoint y: 105, endPoint x: 619, endPoint y: 105, distance: 82.7
click at [619, 105] on div "Display Scores for Years: [DATE] - [DATE] [DATE] - [DATE] Display Assessments: …" at bounding box center [377, 107] width 724 height 11
type input "[PERSON_NAME]"
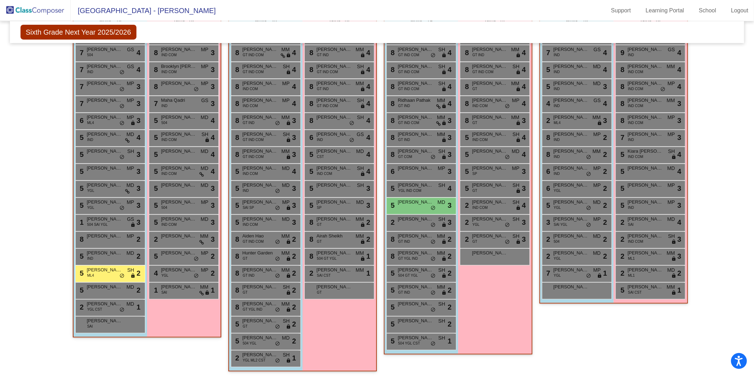
scroll to position [219, 0]
click at [115, 270] on span "[PERSON_NAME]" at bounding box center [104, 269] width 35 height 7
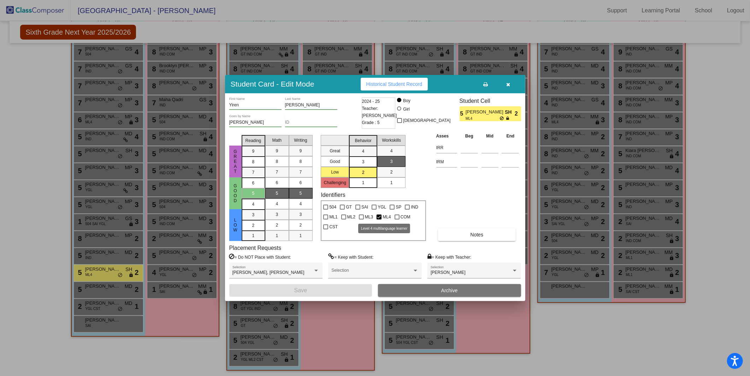
click at [385, 217] on span "ML4" at bounding box center [387, 217] width 8 height 8
click at [379, 219] on input "ML4" at bounding box center [379, 219] width 0 height 0
checkbox input "false"
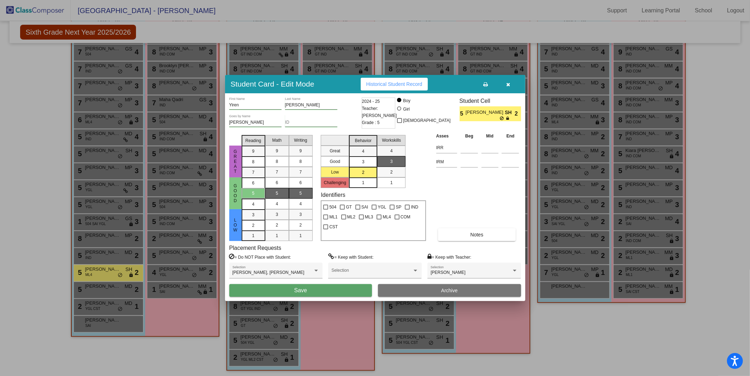
click at [325, 288] on button "Save" at bounding box center [300, 290] width 143 height 13
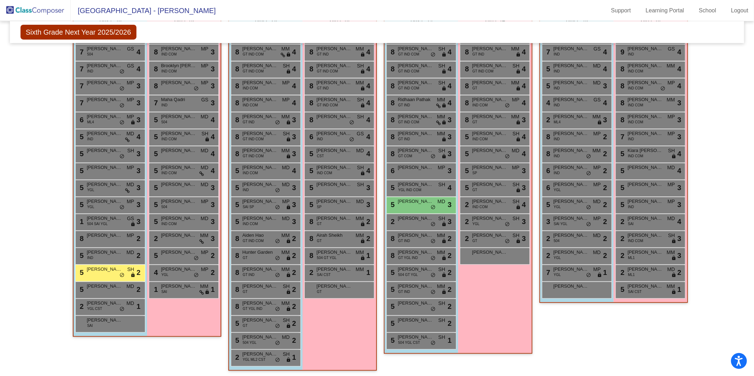
scroll to position [51, 0]
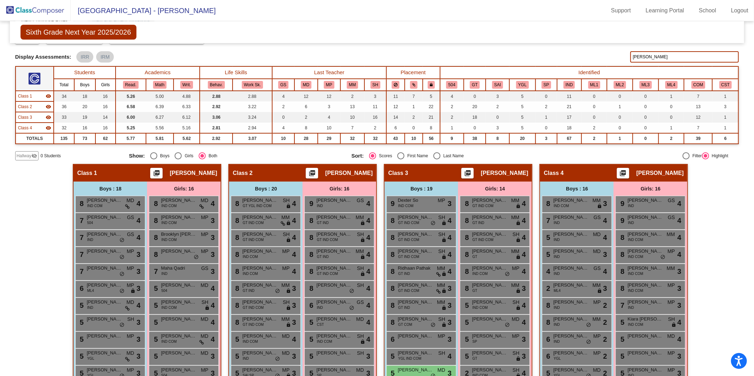
drag, startPoint x: 652, startPoint y: 57, endPoint x: 606, endPoint y: 58, distance: 46.6
click at [606, 58] on div "Display Scores for Years: [DATE] - [DATE] [DATE] - [DATE] Display Assessments: …" at bounding box center [377, 56] width 724 height 11
type input "[PERSON_NAME]"
click at [564, 289] on div "2 [PERSON_NAME] ML4 MM lock do_not_disturb_alt 3" at bounding box center [575, 288] width 67 height 14
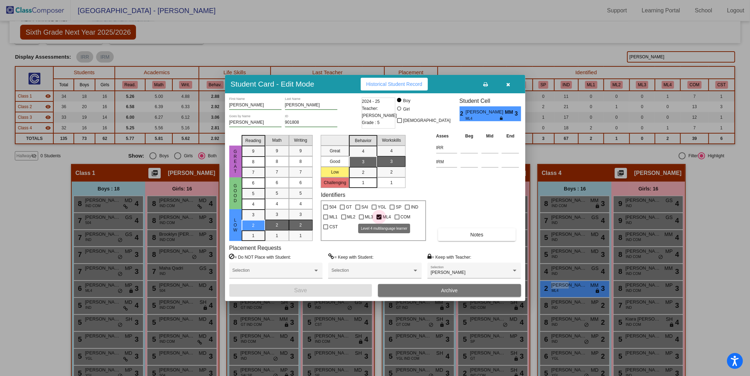
click at [380, 216] on div at bounding box center [379, 216] width 5 height 5
click at [379, 219] on input "ML4" at bounding box center [379, 219] width 0 height 0
checkbox input "false"
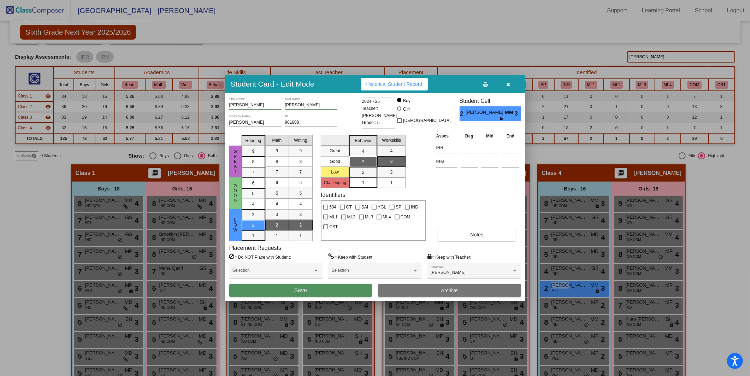
click at [314, 294] on button "Save" at bounding box center [300, 290] width 143 height 13
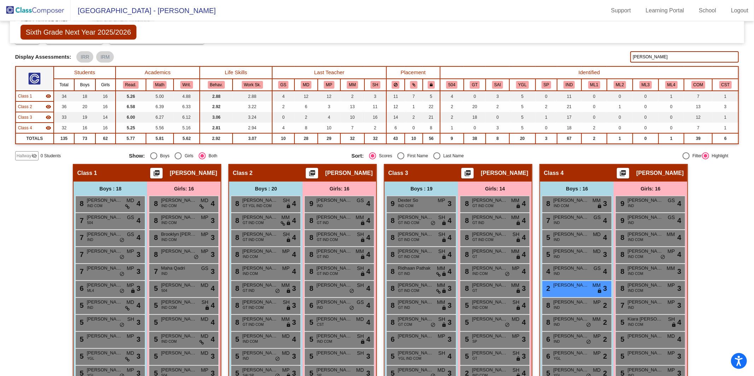
drag, startPoint x: 653, startPoint y: 56, endPoint x: 622, endPoint y: 59, distance: 31.3
click at [622, 59] on div "Display Scores for Years: [DATE] - [DATE] [DATE] - [DATE] Display Assessments: …" at bounding box center [377, 56] width 724 height 11
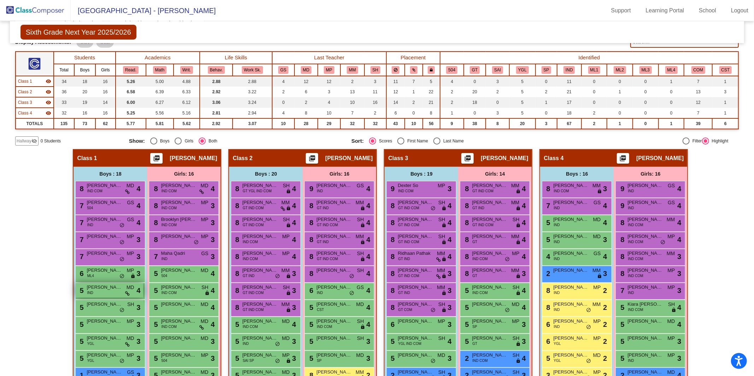
scroll to position [66, 0]
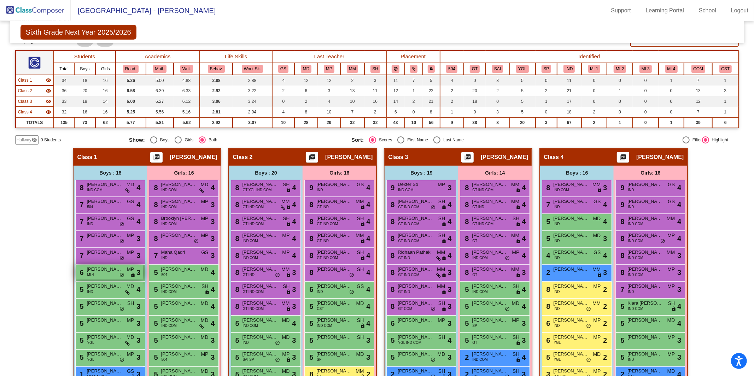
click at [83, 272] on div "6 [PERSON_NAME] ML4 MP lock do_not_disturb_alt 3" at bounding box center [109, 272] width 67 height 14
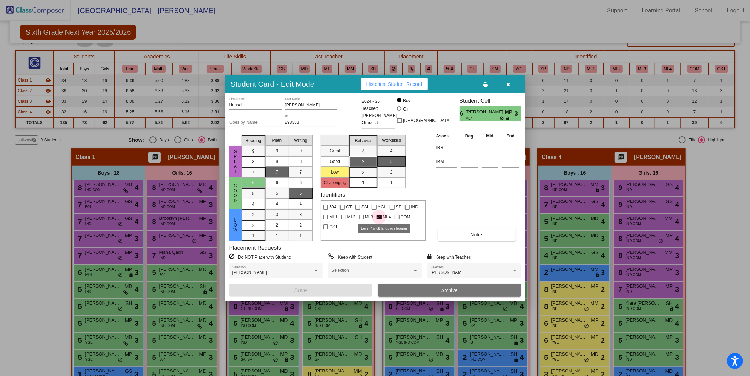
click at [387, 219] on span "ML4" at bounding box center [387, 217] width 8 height 8
click at [379, 219] on input "ML4" at bounding box center [379, 219] width 0 height 0
checkbox input "false"
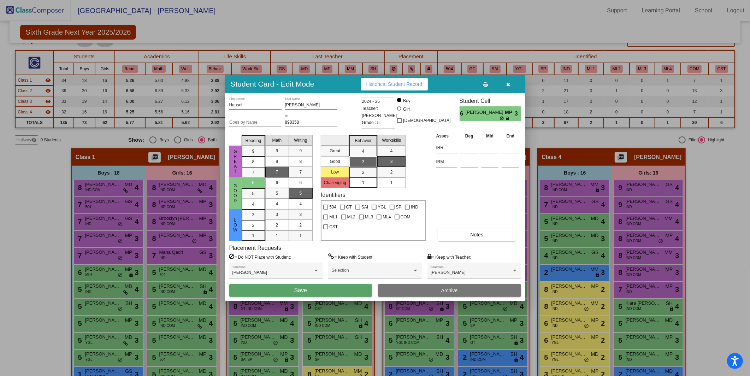
click at [335, 291] on button "Save" at bounding box center [300, 290] width 143 height 13
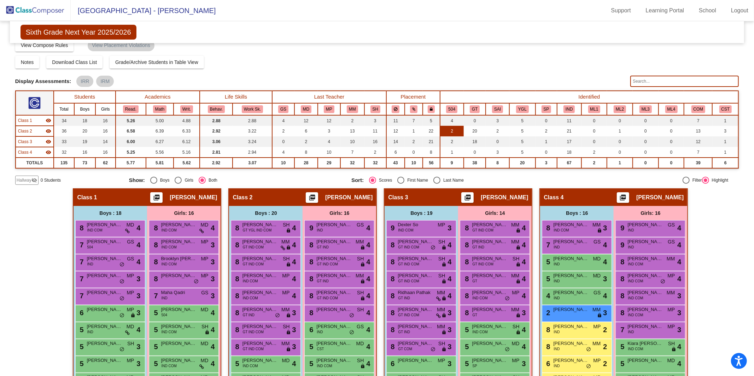
scroll to position [0, 0]
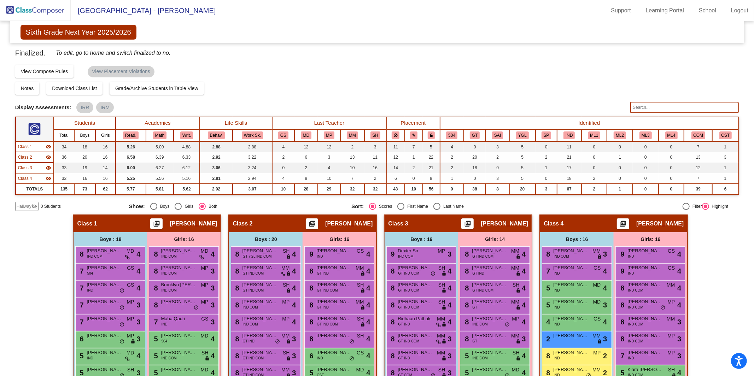
click at [47, 12] on img at bounding box center [35, 10] width 71 height 21
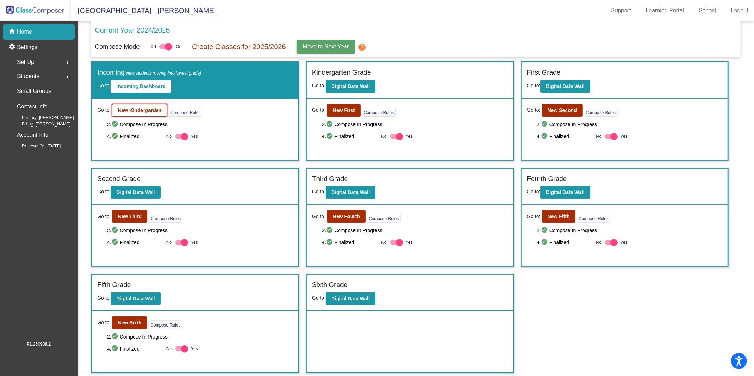
click at [120, 116] on button "New Kindergarden" at bounding box center [139, 110] width 55 height 13
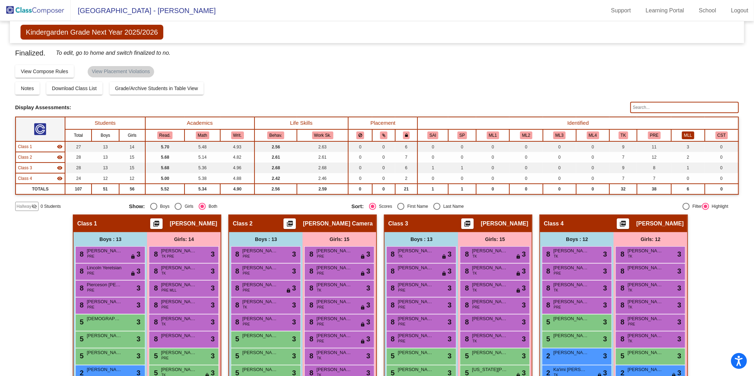
click at [683, 133] on button "MLL" at bounding box center [688, 135] width 12 height 8
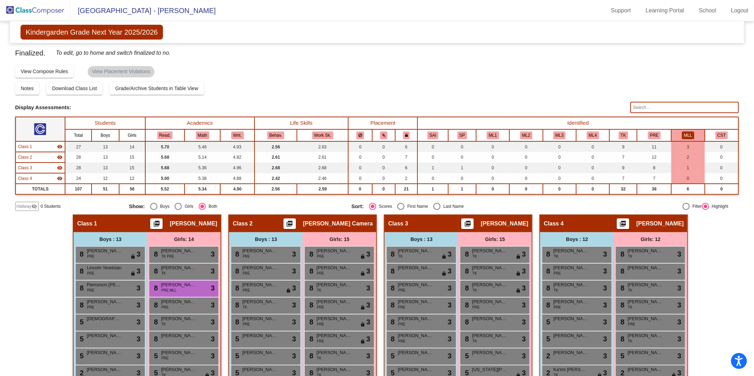
click at [41, 14] on img at bounding box center [35, 10] width 71 height 21
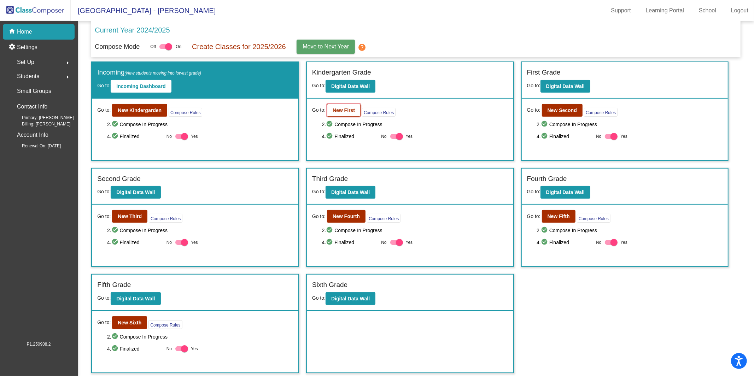
click at [347, 108] on b "New First" at bounding box center [343, 110] width 22 height 6
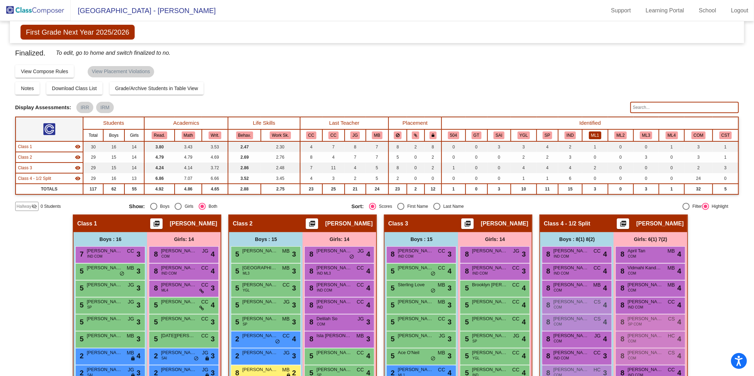
click at [593, 137] on button "ML1" at bounding box center [595, 135] width 12 height 8
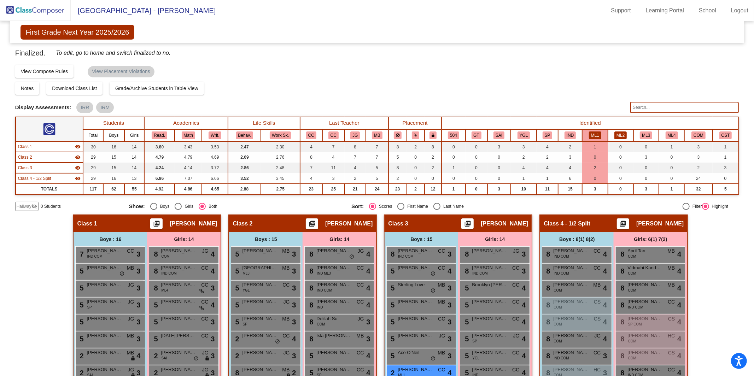
click at [621, 135] on button "ML2" at bounding box center [620, 135] width 12 height 8
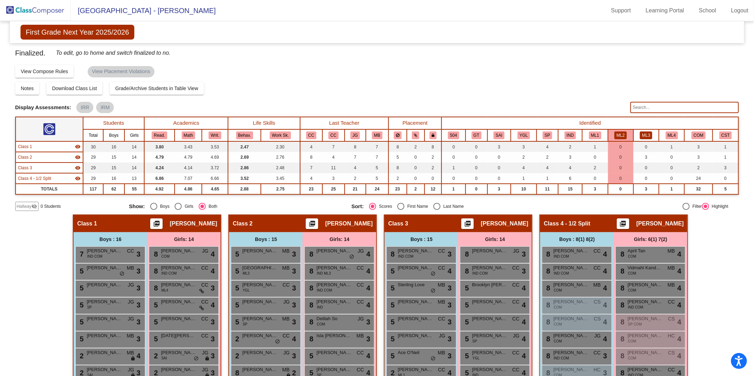
click at [641, 135] on button "ML3" at bounding box center [646, 135] width 12 height 8
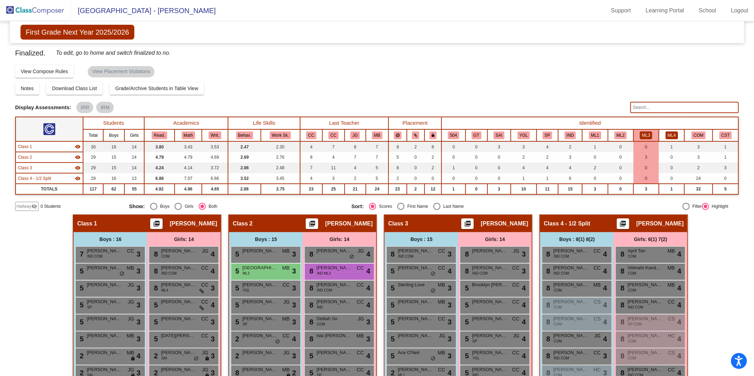
click at [669, 133] on button "ML4" at bounding box center [671, 135] width 12 height 8
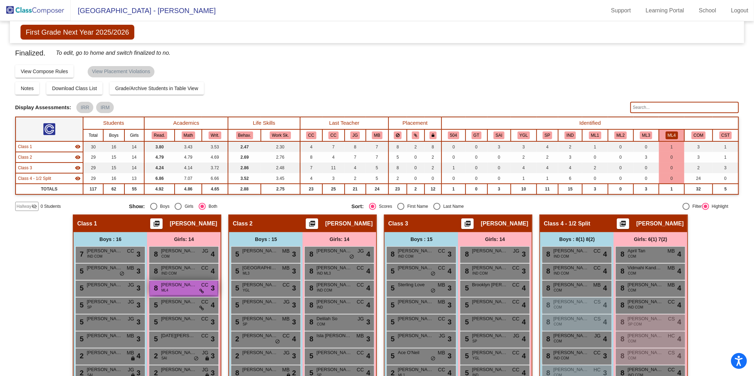
click at [174, 286] on span "[PERSON_NAME]" at bounding box center [178, 284] width 35 height 7
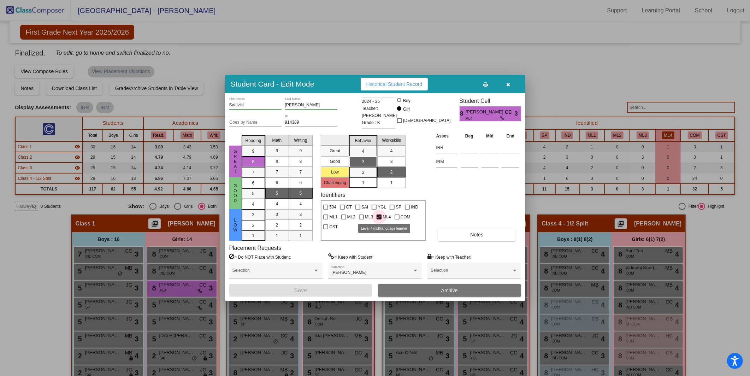
click at [387, 218] on span "ML4" at bounding box center [387, 217] width 8 height 8
click at [379, 219] on input "ML4" at bounding box center [379, 219] width 0 height 0
checkbox input "false"
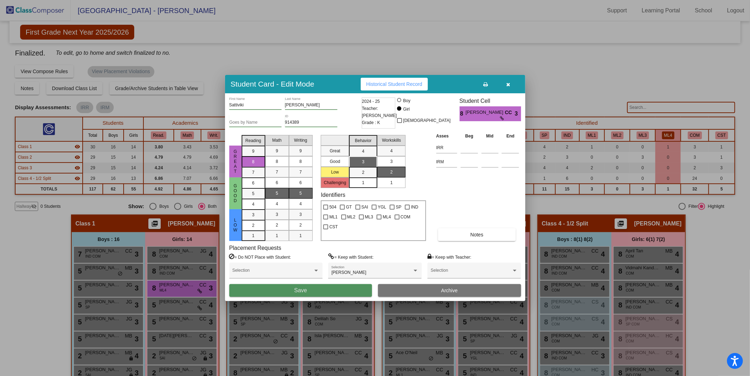
click at [318, 293] on button "Save" at bounding box center [300, 290] width 143 height 13
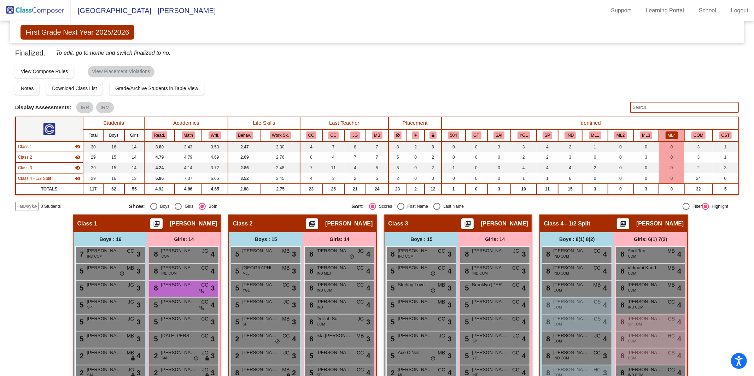
click at [36, 16] on img at bounding box center [35, 10] width 71 height 21
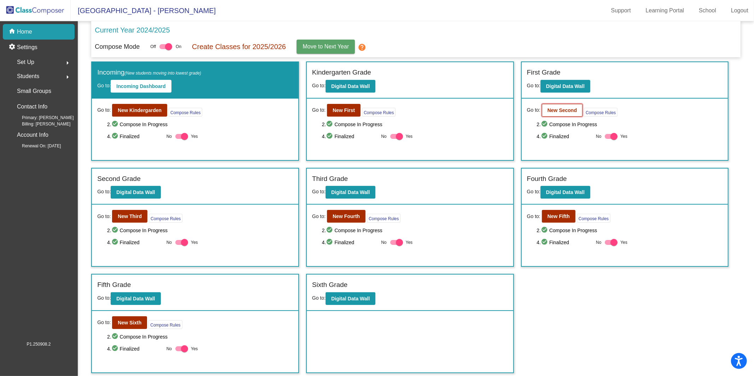
click at [559, 107] on b "New Second" at bounding box center [561, 110] width 29 height 6
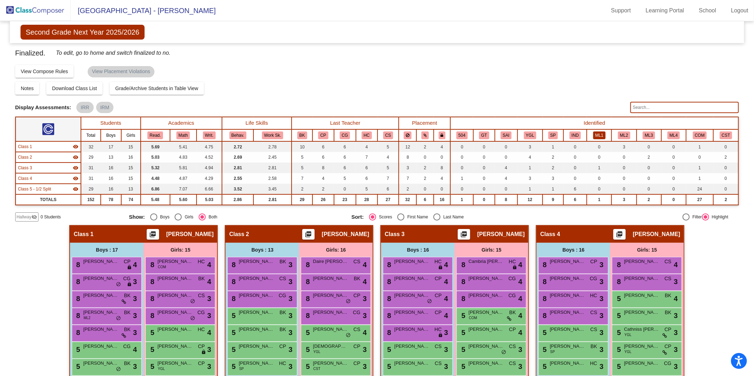
click at [599, 137] on button "ML1" at bounding box center [599, 135] width 12 height 8
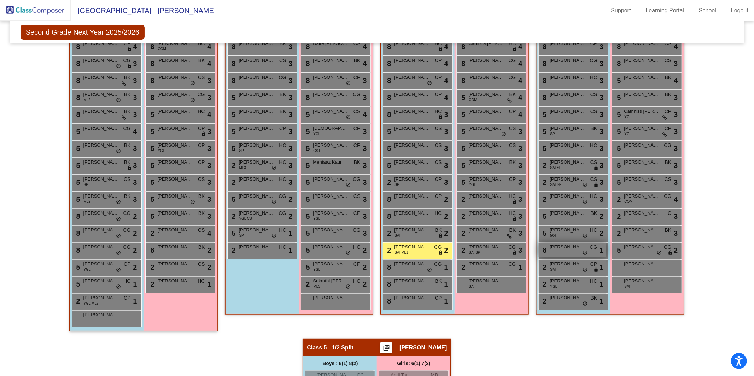
scroll to position [65, 0]
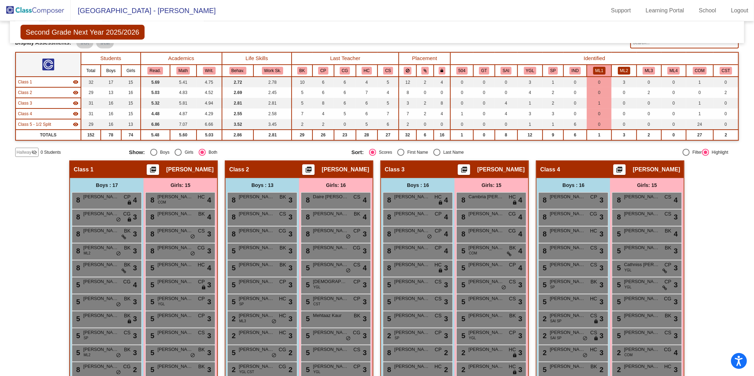
click at [618, 69] on button "ML2" at bounding box center [624, 71] width 12 height 8
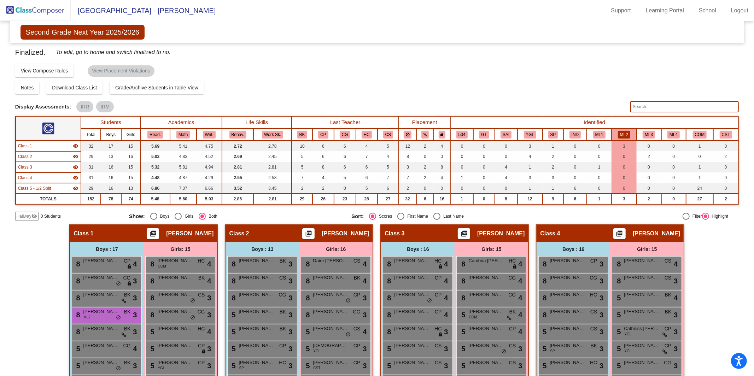
scroll to position [0, 0]
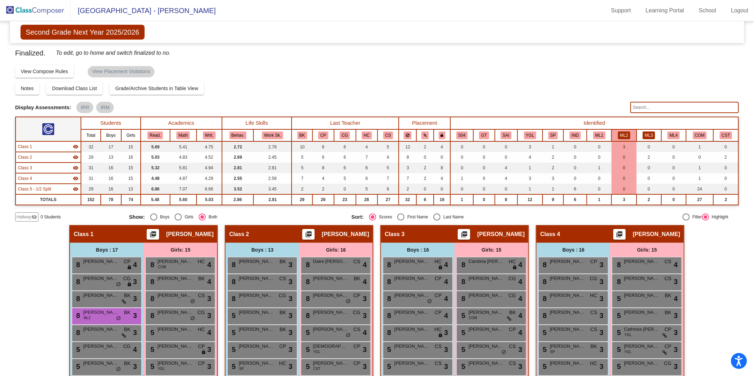
click at [650, 132] on button "ML3" at bounding box center [648, 135] width 12 height 8
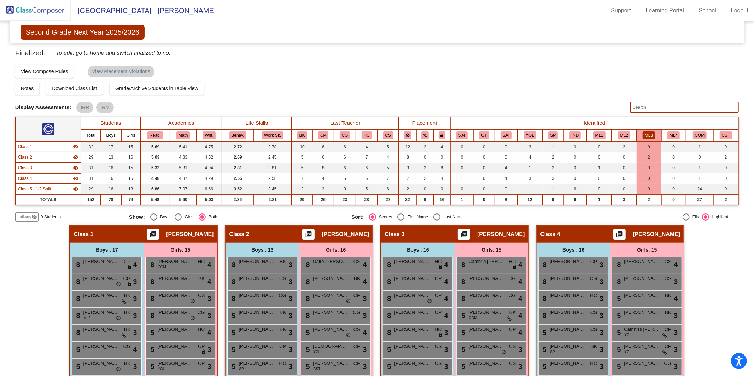
click at [28, 5] on img at bounding box center [35, 10] width 71 height 21
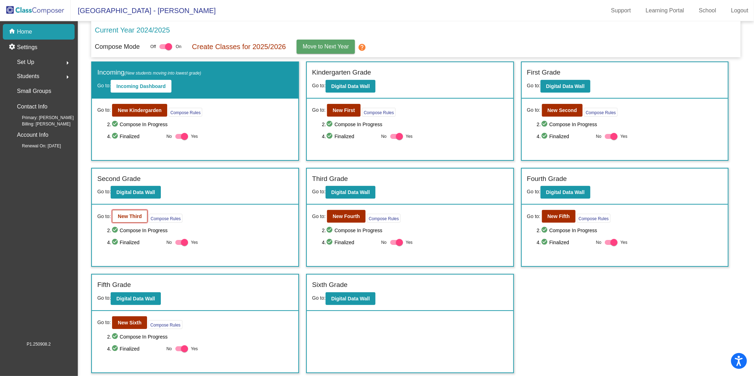
click at [129, 216] on b "New Third" at bounding box center [130, 216] width 24 height 6
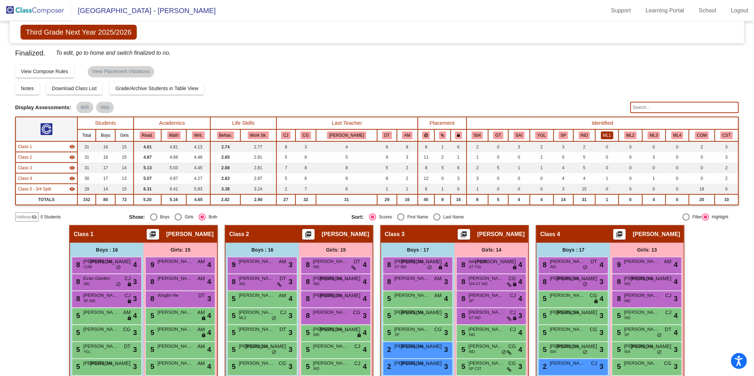
click at [601, 133] on button "ML1" at bounding box center [607, 135] width 12 height 8
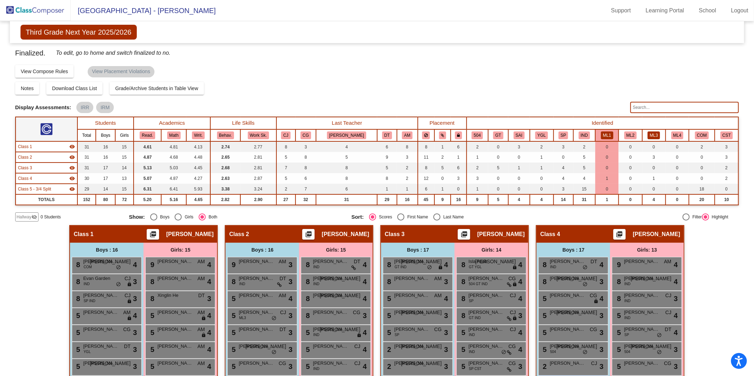
click at [647, 134] on button "ML3" at bounding box center [653, 135] width 12 height 8
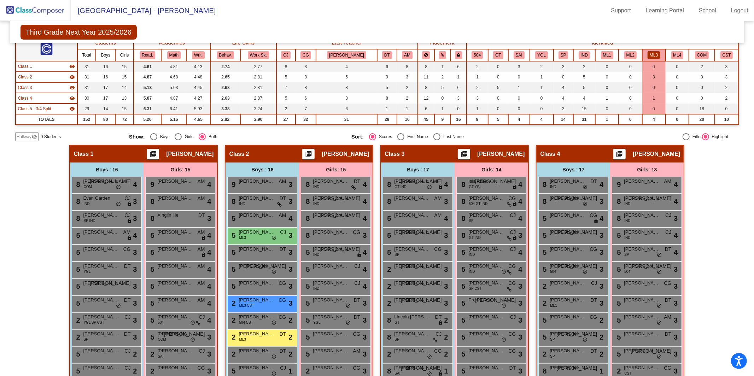
scroll to position [81, 0]
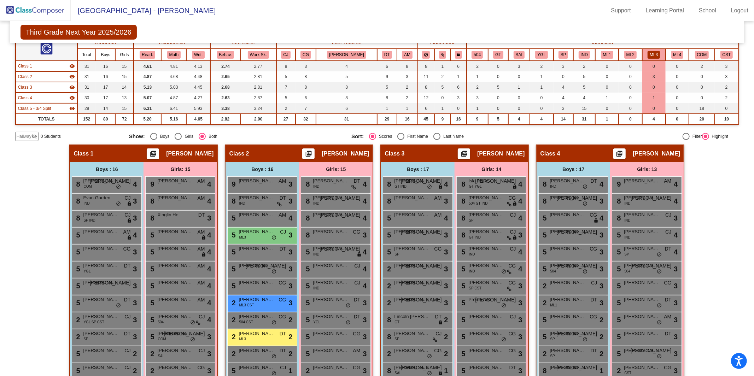
click at [37, 9] on img at bounding box center [35, 10] width 71 height 21
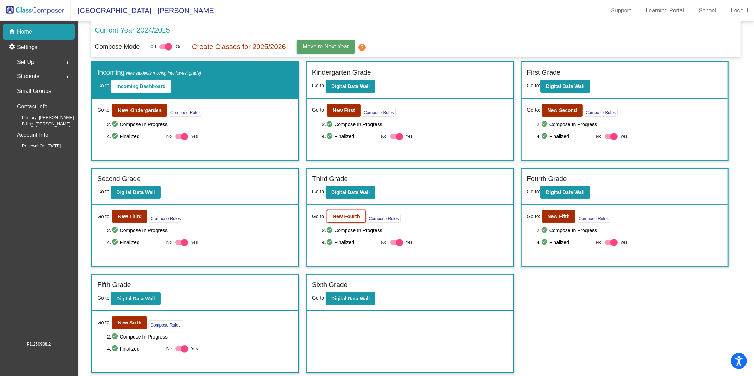
click at [342, 219] on button "New Fourth" at bounding box center [346, 216] width 39 height 13
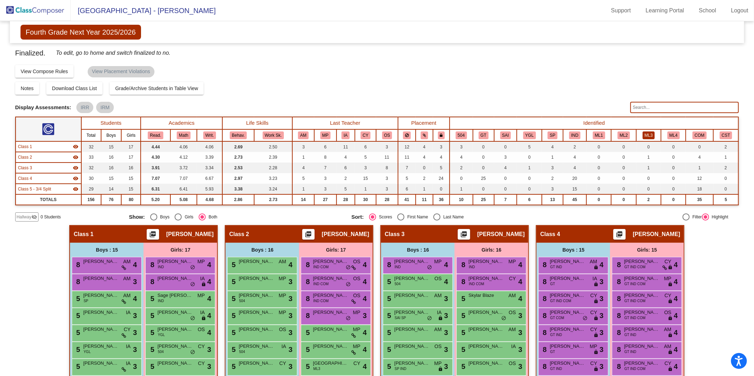
click at [642, 133] on button "ML3" at bounding box center [648, 135] width 12 height 8
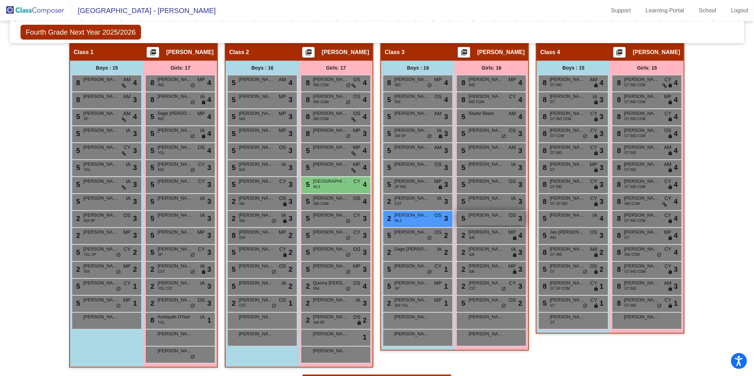
scroll to position [167, 0]
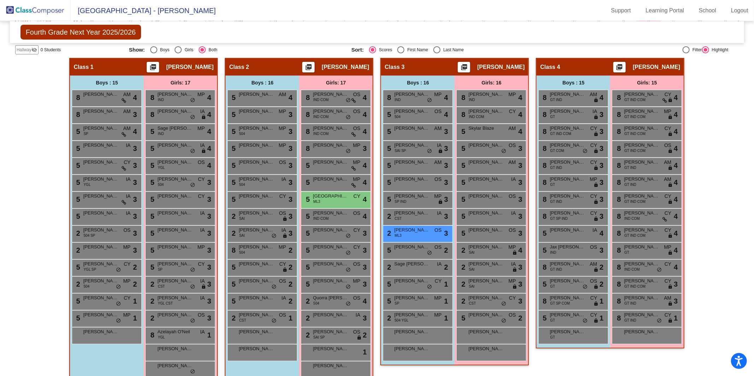
click at [5, 13] on img at bounding box center [35, 10] width 71 height 21
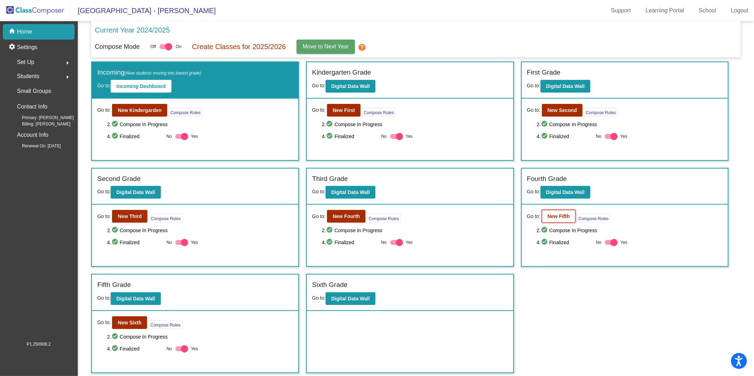
click at [555, 214] on b "New Fifth" at bounding box center [558, 216] width 22 height 6
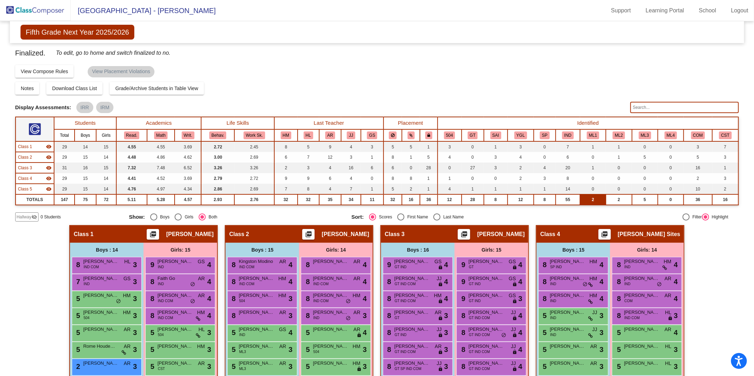
scroll to position [1, 0]
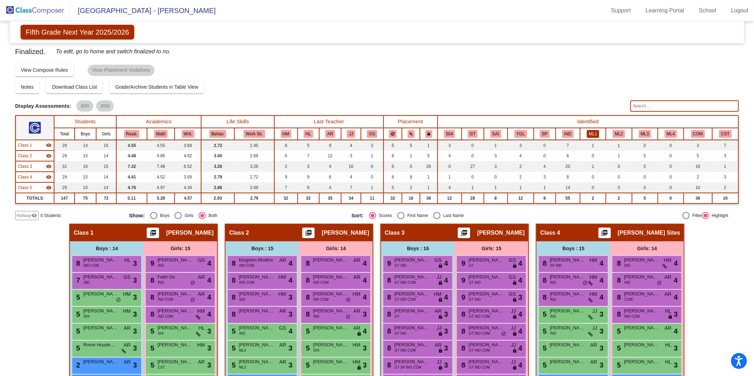
click at [587, 133] on button "ML1" at bounding box center [593, 134] width 12 height 8
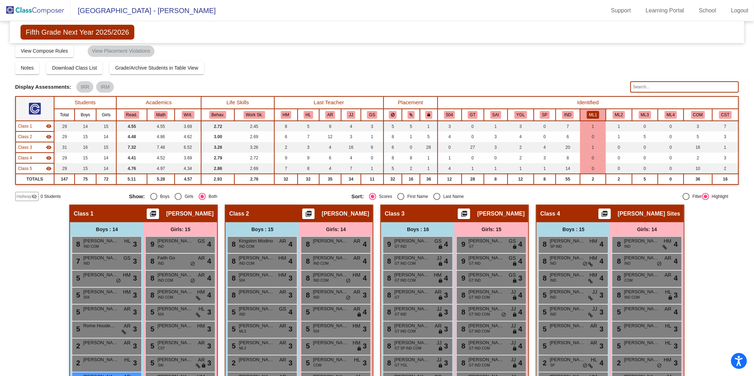
scroll to position [0, 0]
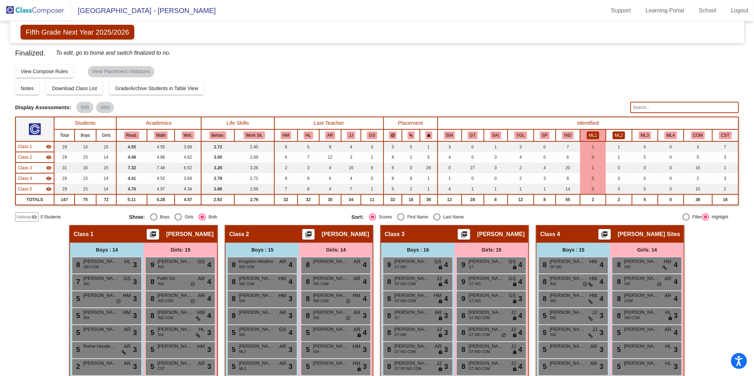
click at [617, 137] on button "ML2" at bounding box center [618, 135] width 12 height 8
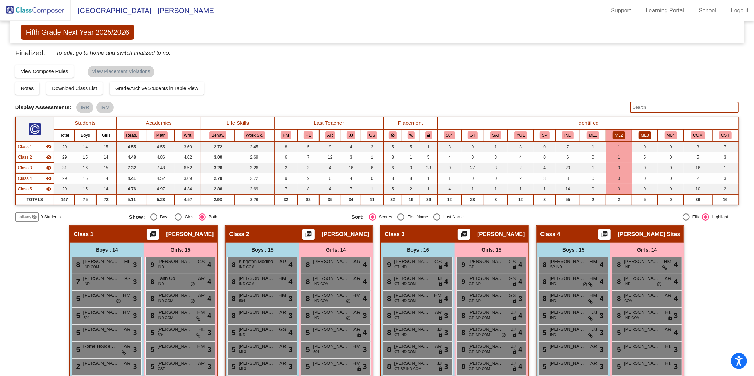
click at [638, 137] on button "ML3" at bounding box center [644, 135] width 12 height 8
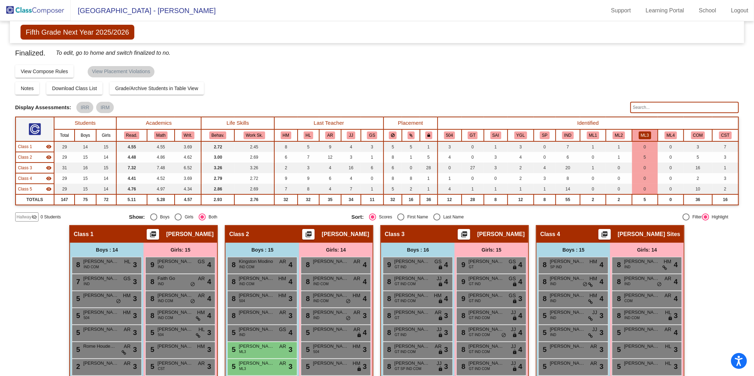
click at [17, 16] on img at bounding box center [35, 10] width 71 height 21
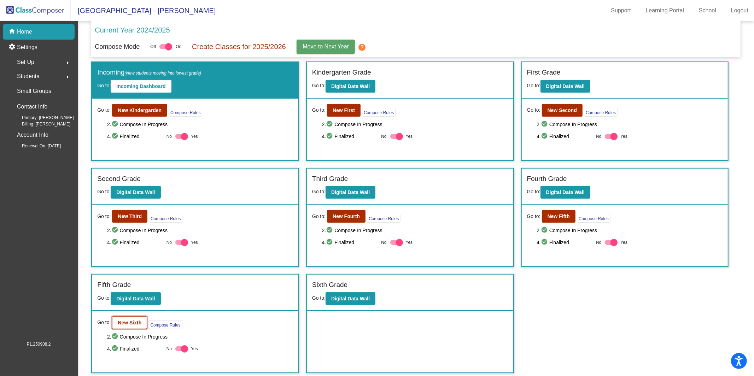
click at [119, 323] on b "New Sixth" at bounding box center [130, 323] width 24 height 6
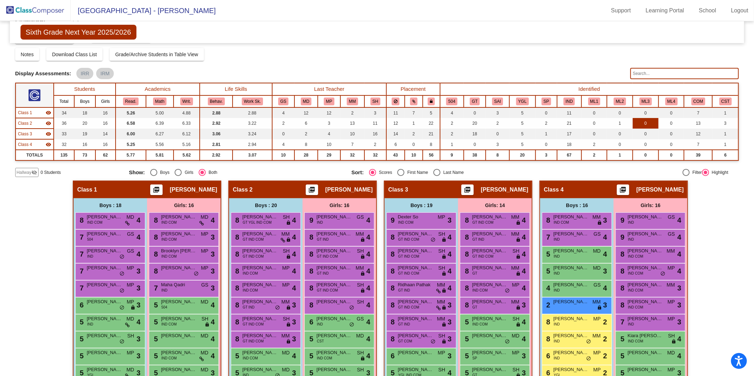
scroll to position [46, 0]
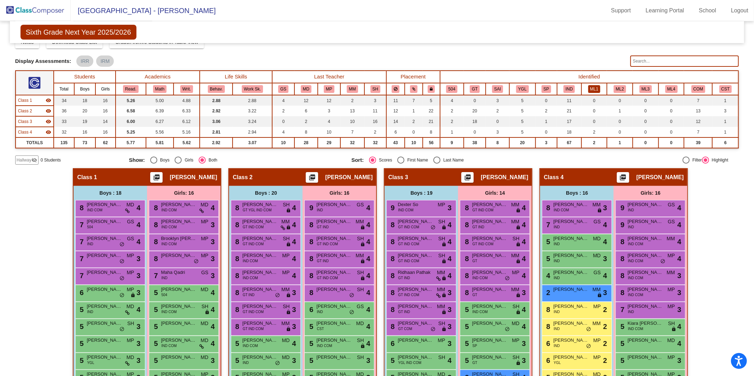
click at [591, 86] on button "ML1" at bounding box center [594, 89] width 12 height 8
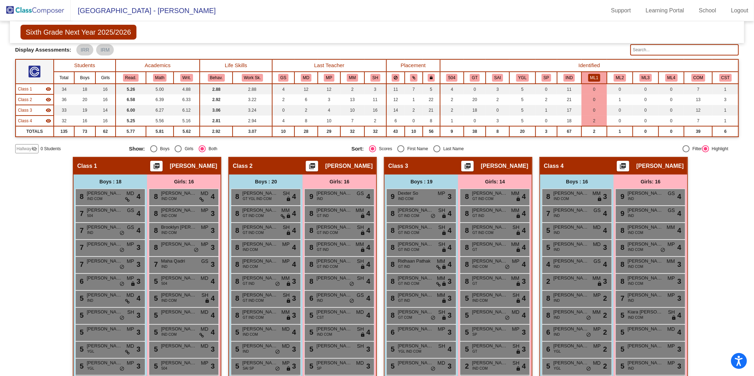
scroll to position [0, 0]
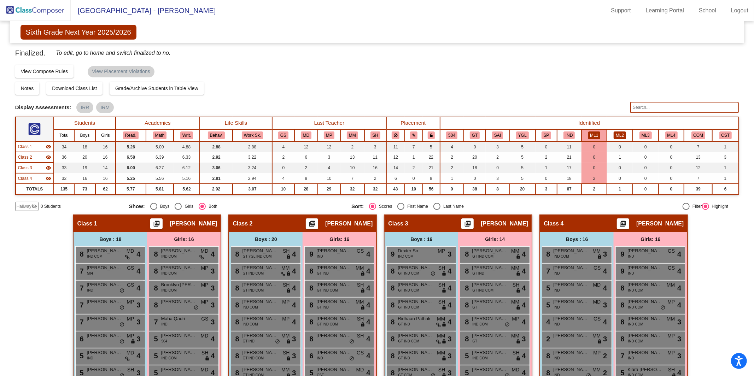
click at [615, 136] on button "ML2" at bounding box center [619, 135] width 12 height 8
click at [359, 72] on div "Compose Start Over Submit Classes Compose has been finalized Check for Incomple…" at bounding box center [377, 70] width 724 height 13
click at [508, 72] on div "Compose Start Over Submit Classes Compose has been finalized Check for Incomple…" at bounding box center [377, 70] width 724 height 13
click at [24, 14] on img at bounding box center [35, 10] width 71 height 21
